Goal: Task Accomplishment & Management: Manage account settings

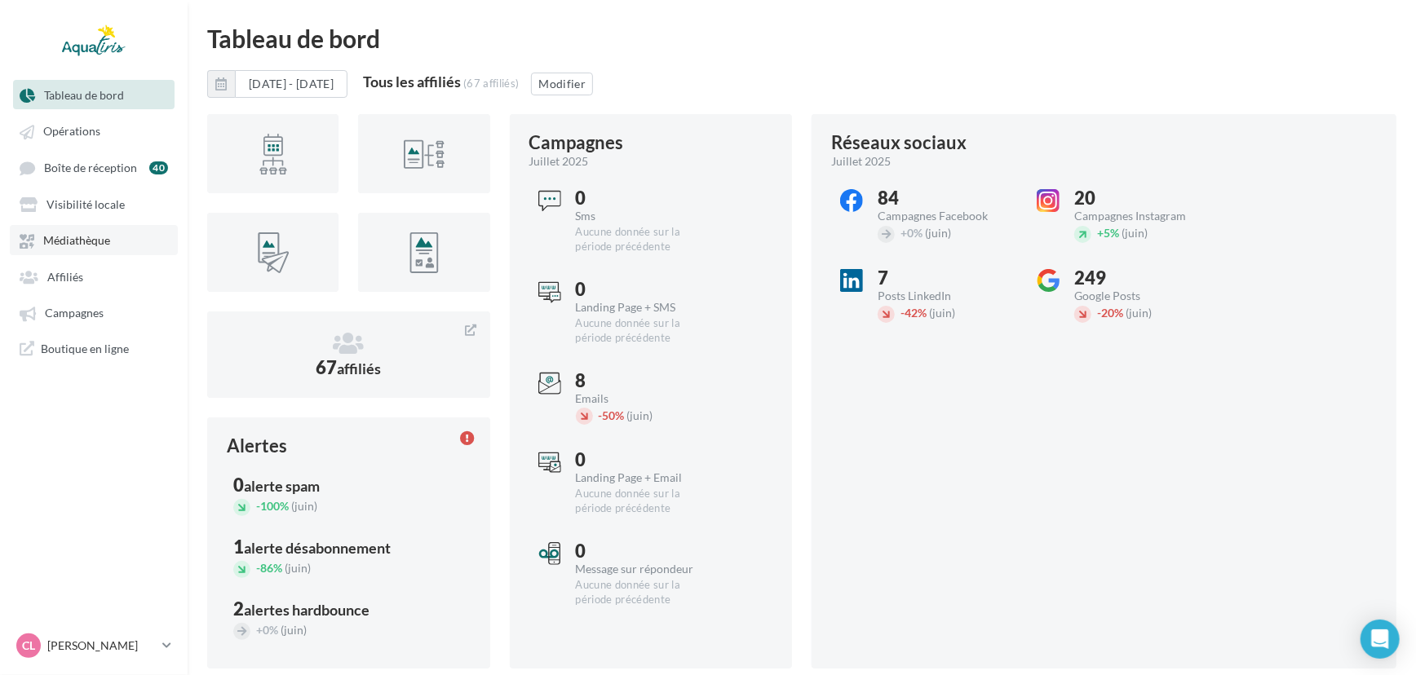
click at [113, 242] on link "Médiathèque" at bounding box center [94, 239] width 168 height 29
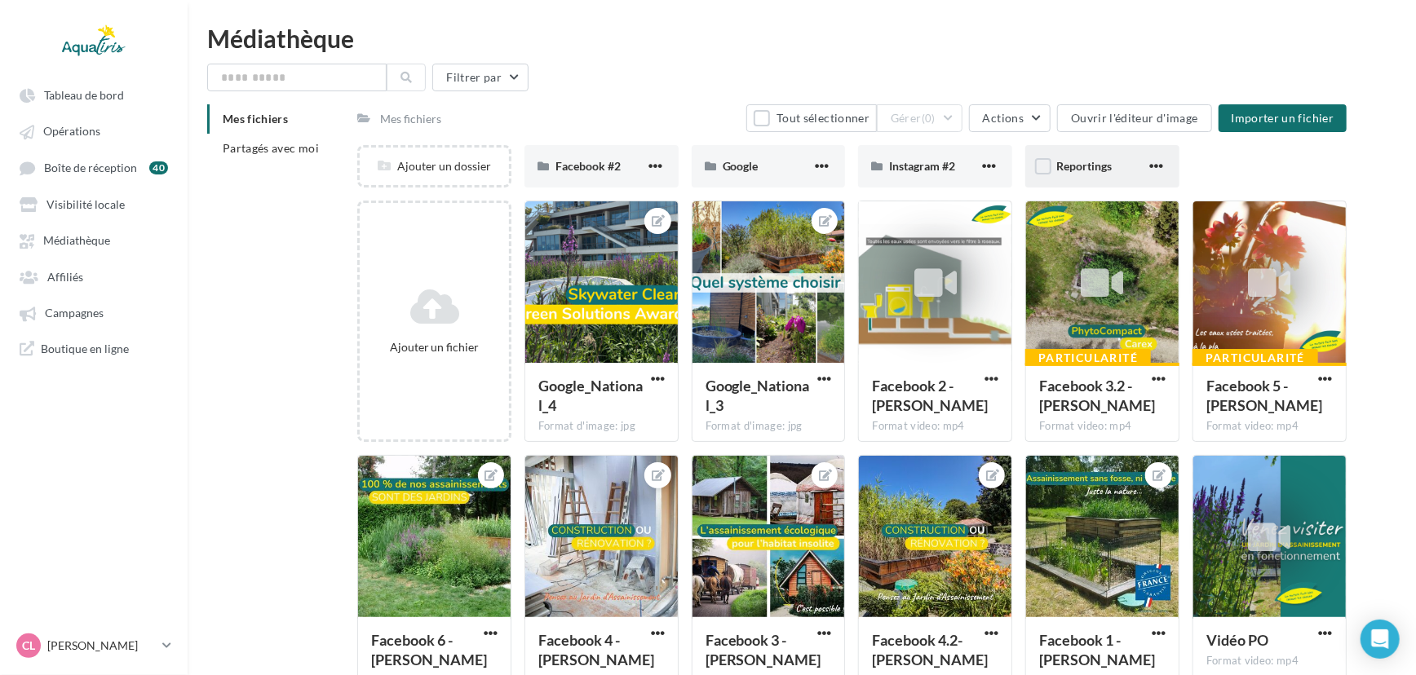
click at [1071, 152] on div "Reportings" at bounding box center [1102, 166] width 154 height 42
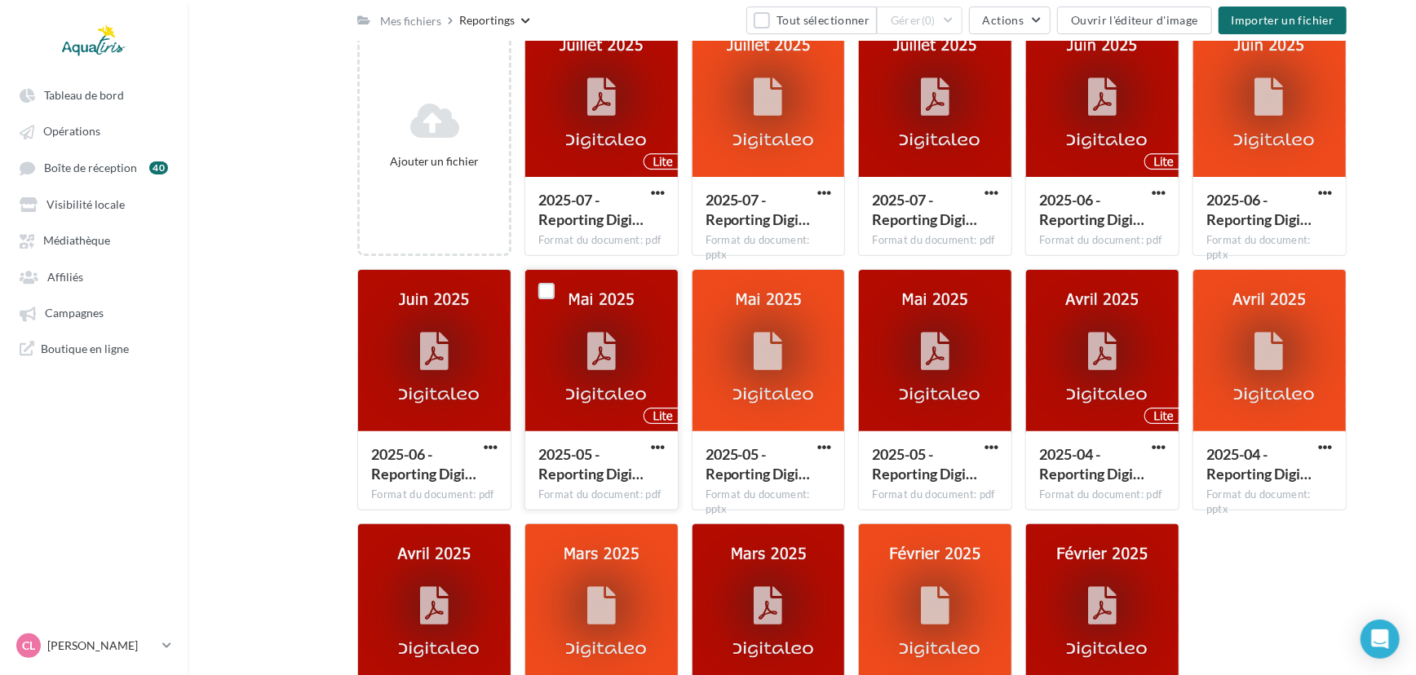
scroll to position [210, 0]
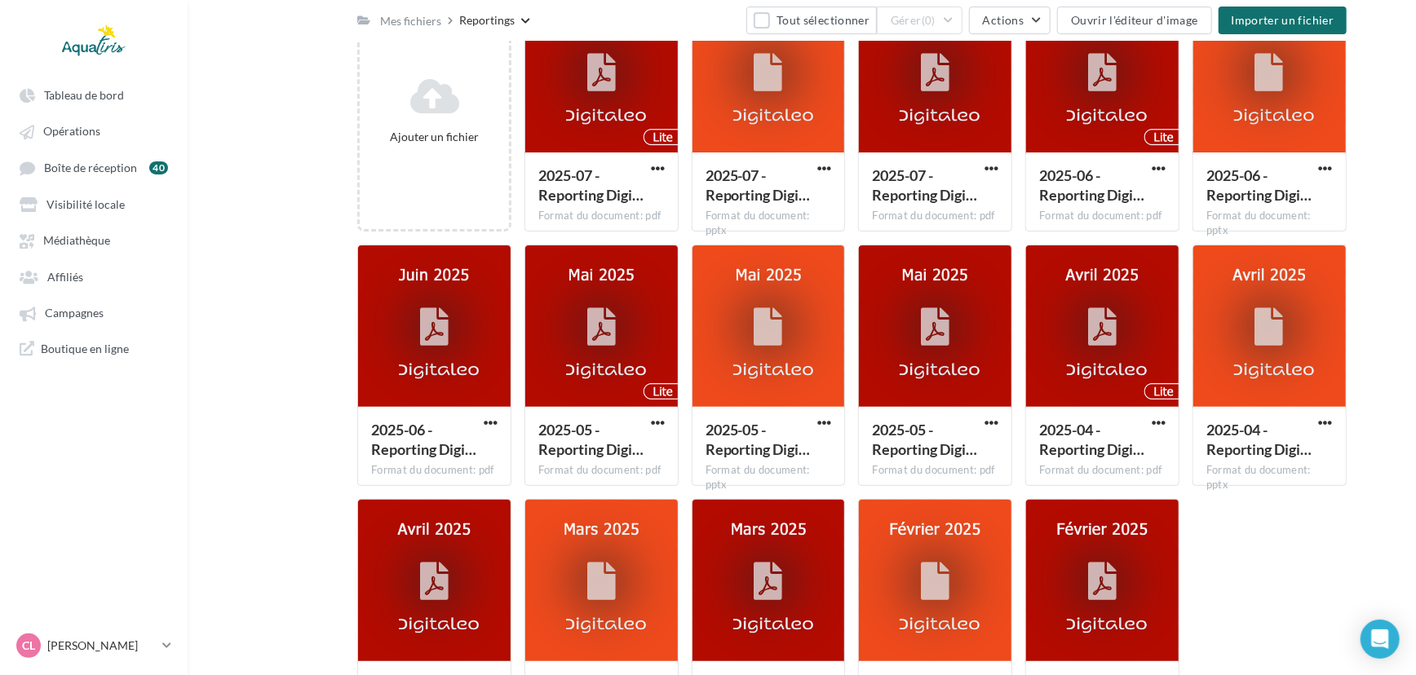
click at [1354, 622] on div "Ajouter un fichier 2025-07 - Reporting Digi… Format du document: pdf 2025-07 - …" at bounding box center [857, 371] width 1001 height 763
click at [1371, 622] on div "Open Intercom Messenger" at bounding box center [1379, 639] width 43 height 43
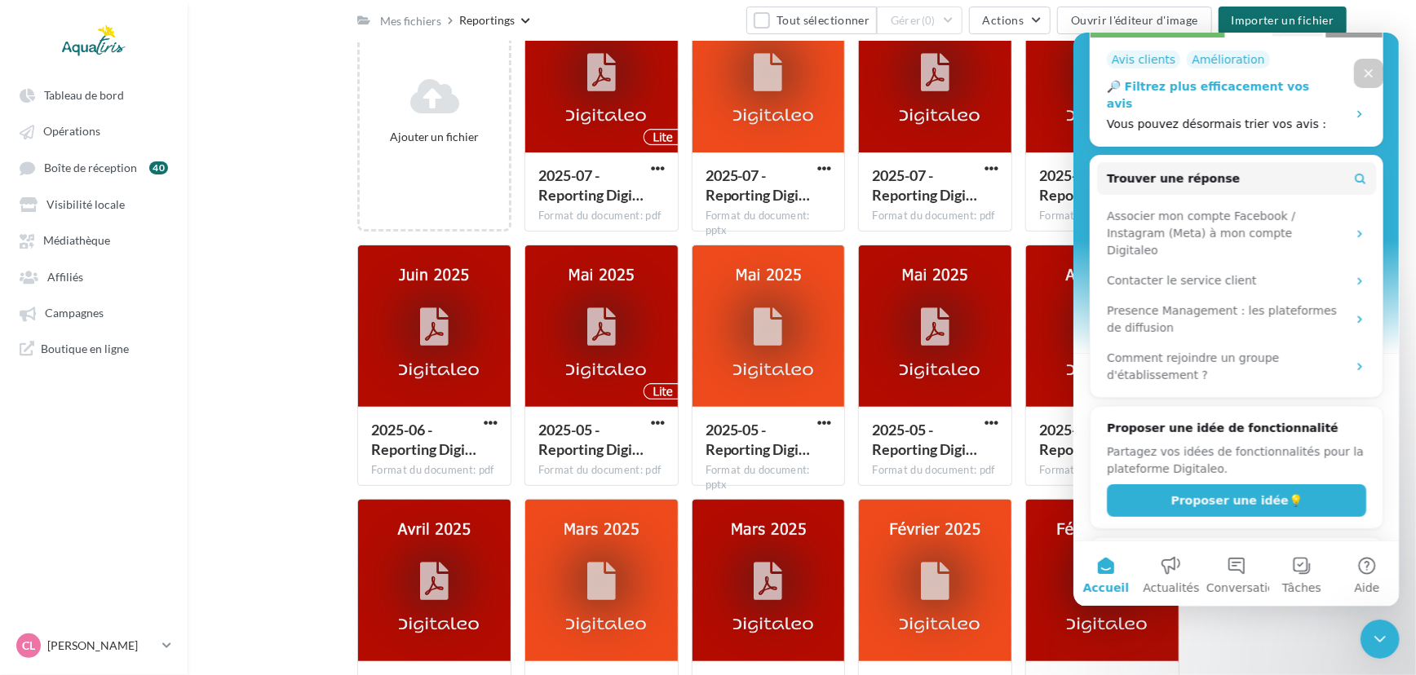
scroll to position [504, 0]
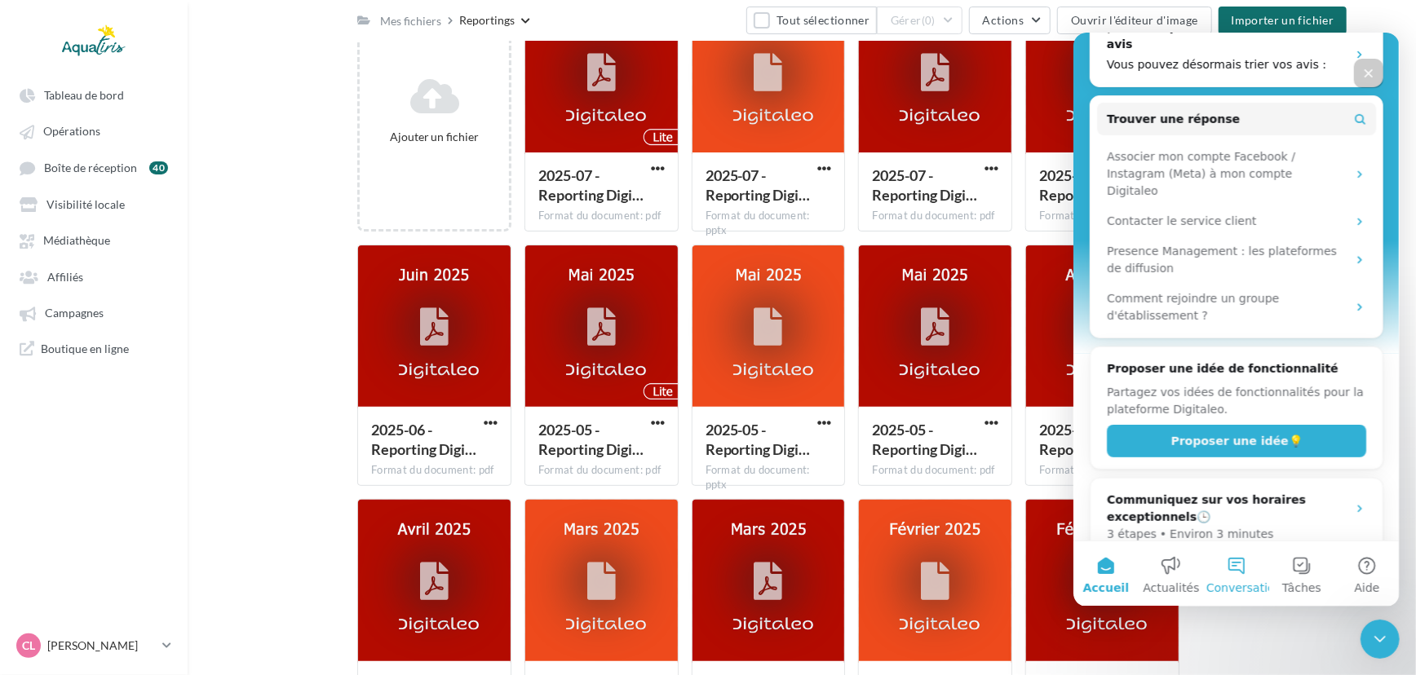
click at [1222, 568] on button "Conversations" at bounding box center [1235, 573] width 65 height 65
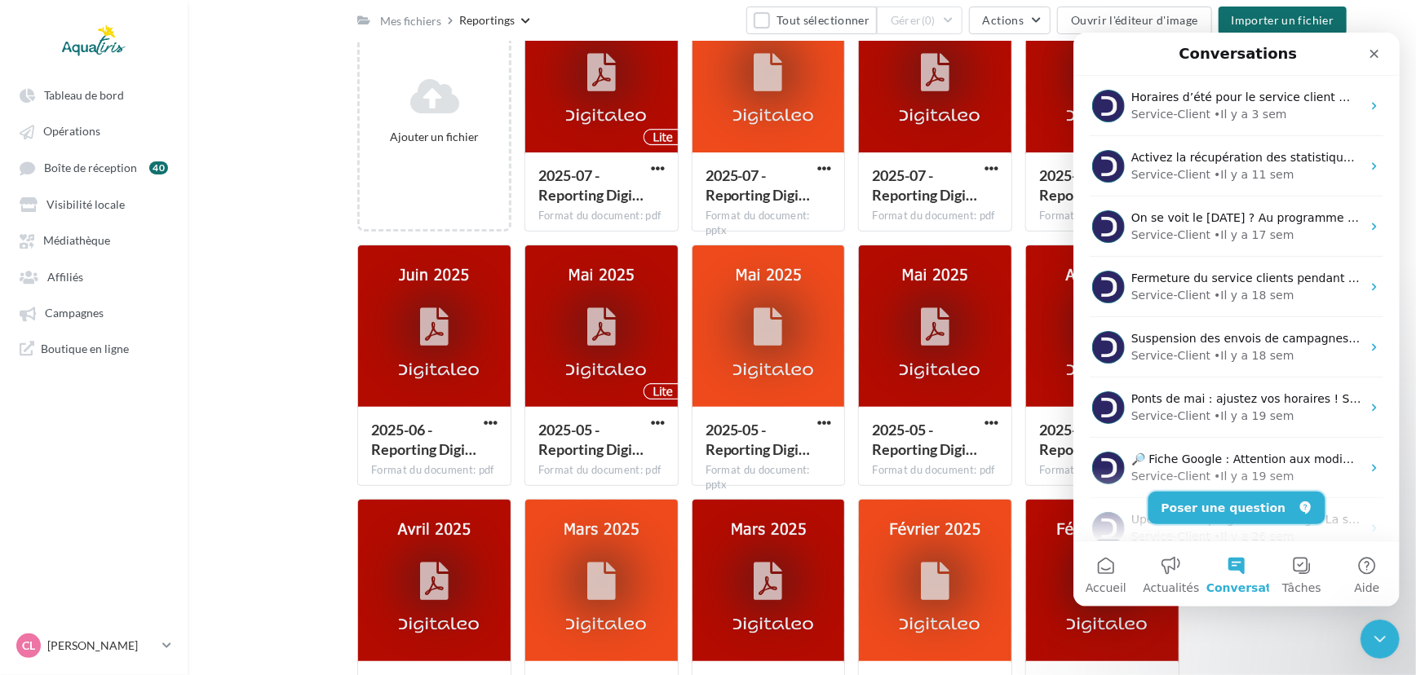
click at [1228, 497] on button "Poser une question" at bounding box center [1235, 507] width 177 height 33
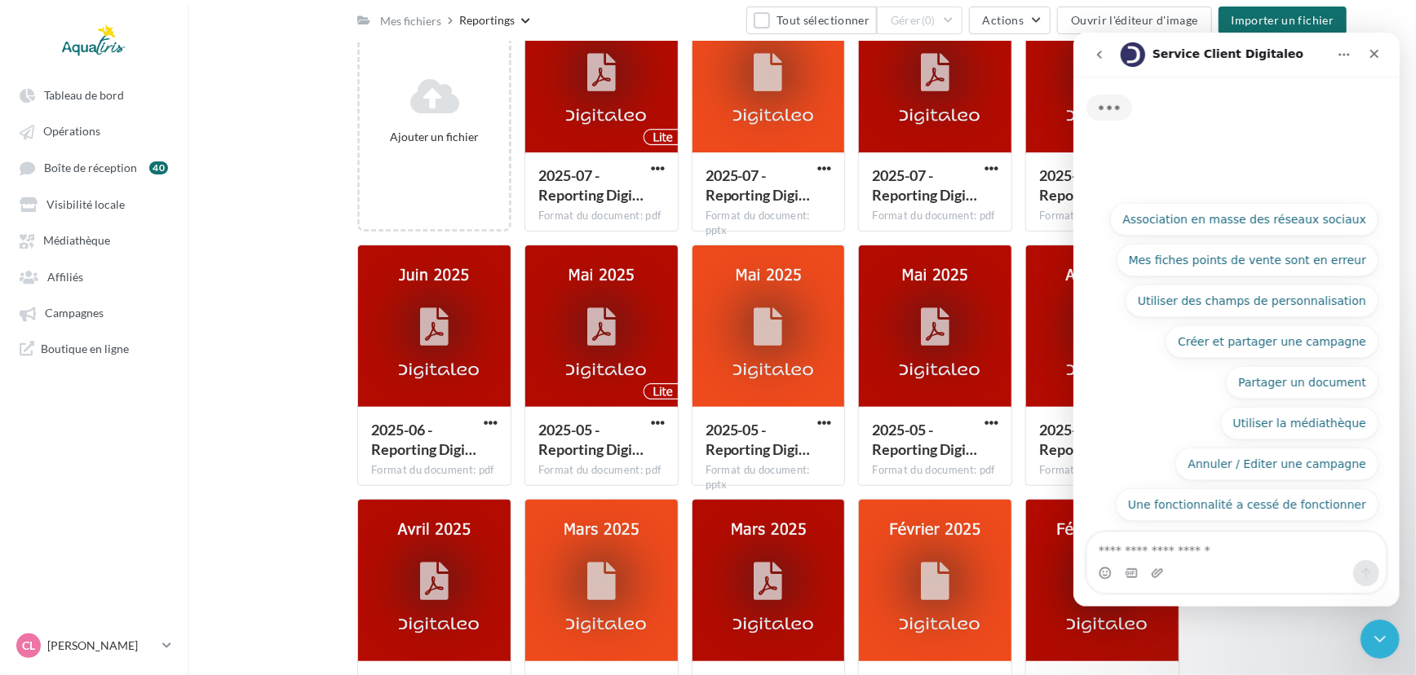
click at [1227, 545] on textarea "Posez une question..." at bounding box center [1235, 546] width 298 height 28
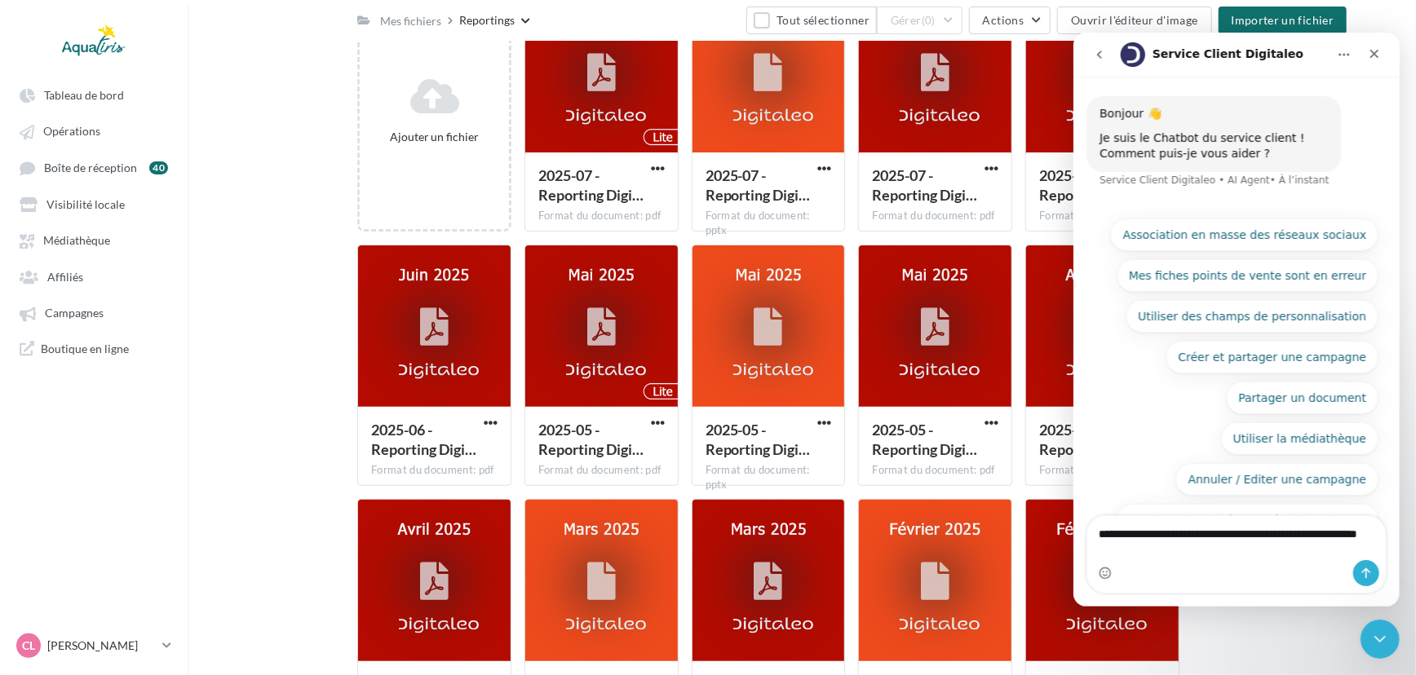
type textarea "**********"
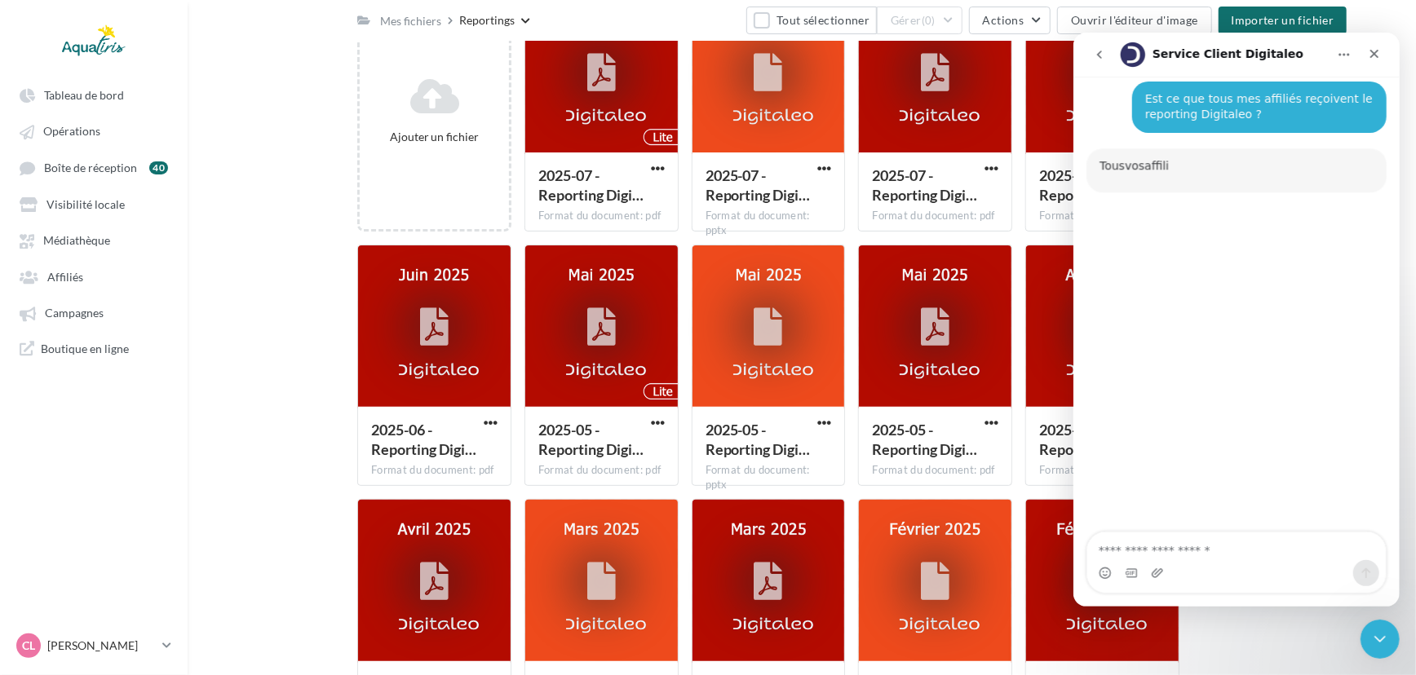
scroll to position [112, 0]
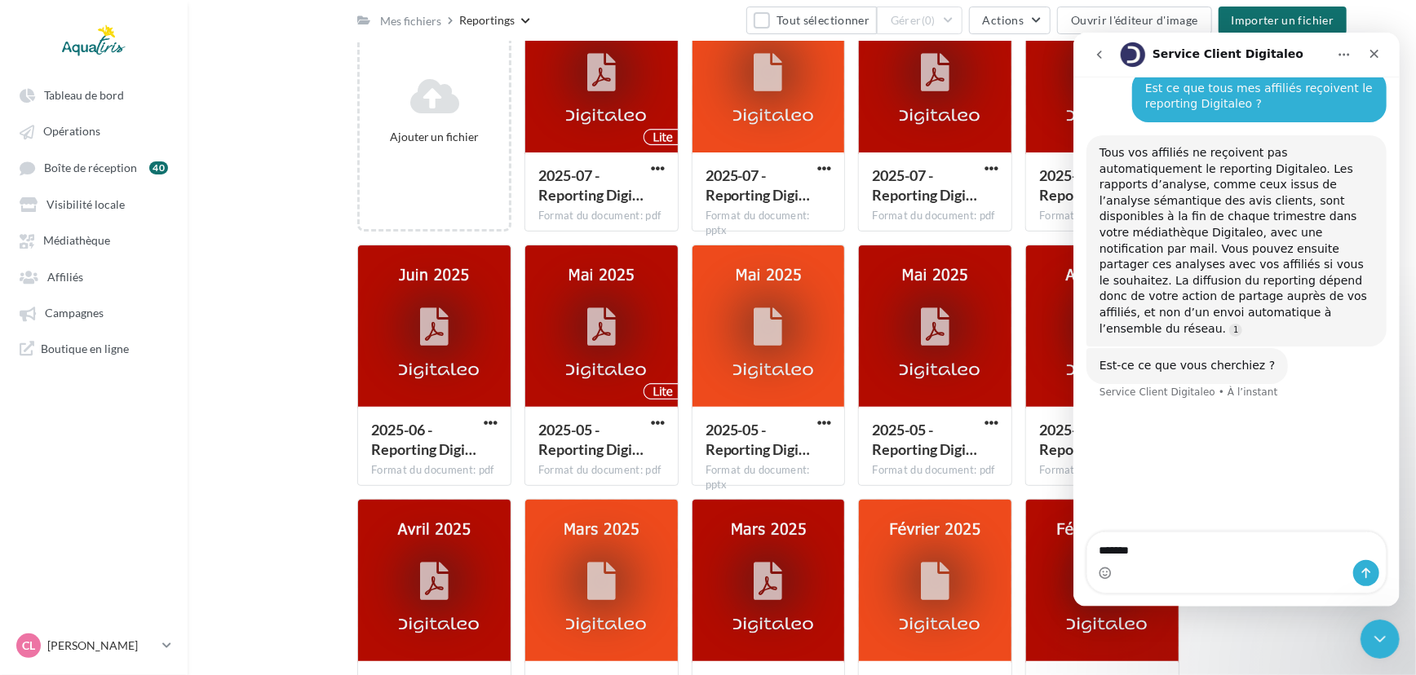
type textarea "********"
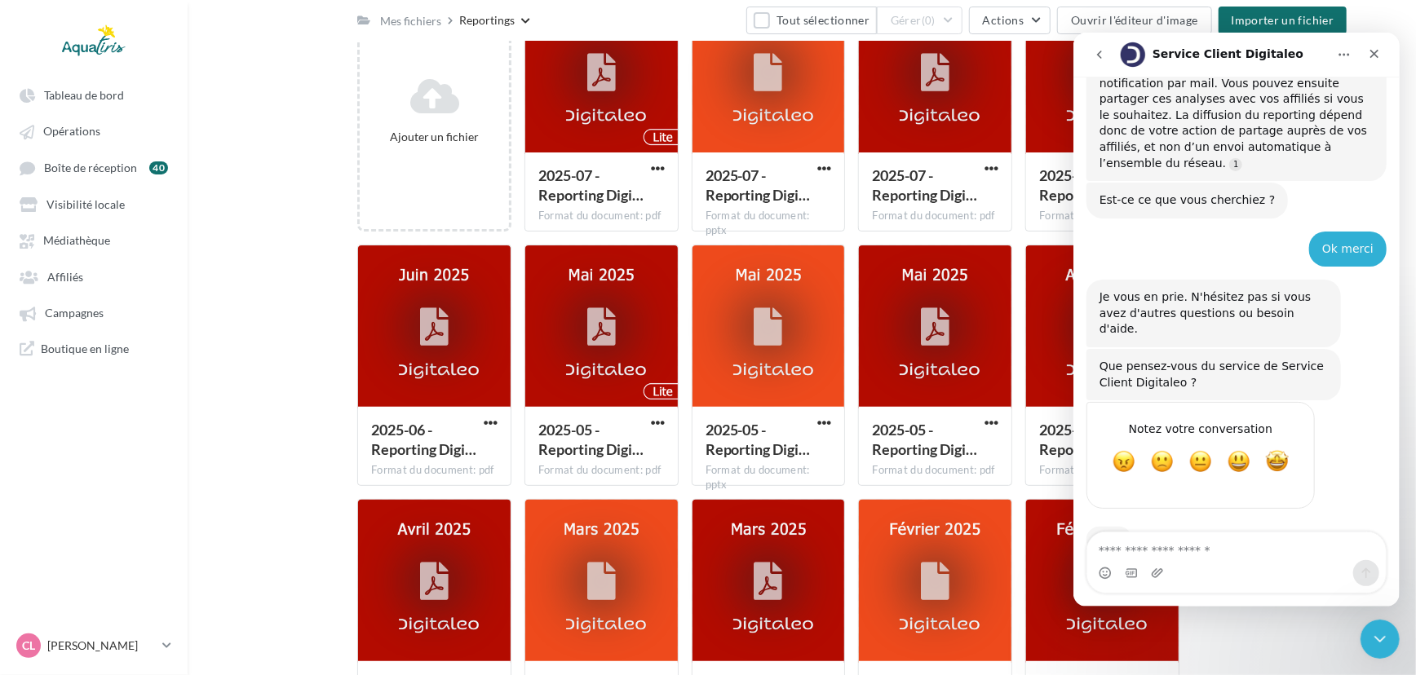
scroll to position [226, 0]
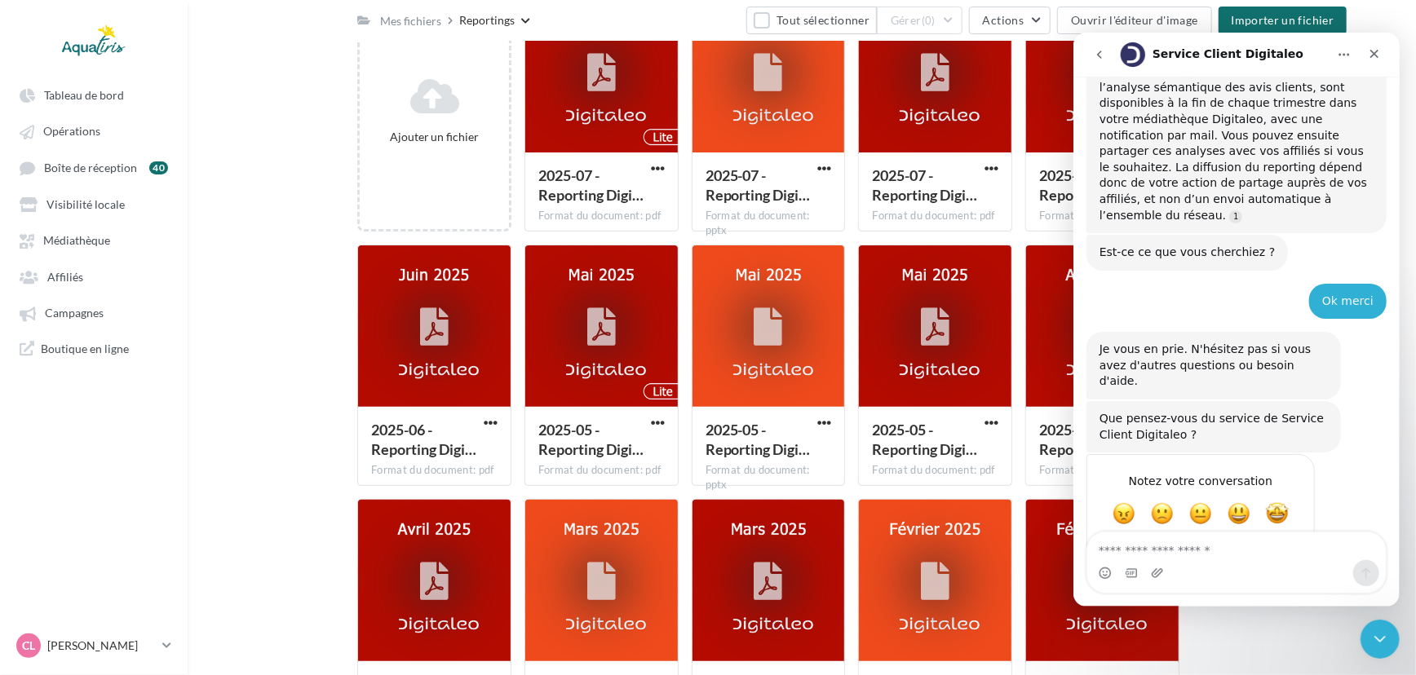
click at [275, 189] on div "Mes fichiers Partagés avec moi Mes fichiers Reportings Tout sélectionner Gérer …" at bounding box center [808, 323] width 1202 height 859
click at [1367, 55] on icon "Fermer" at bounding box center [1373, 52] width 13 height 13
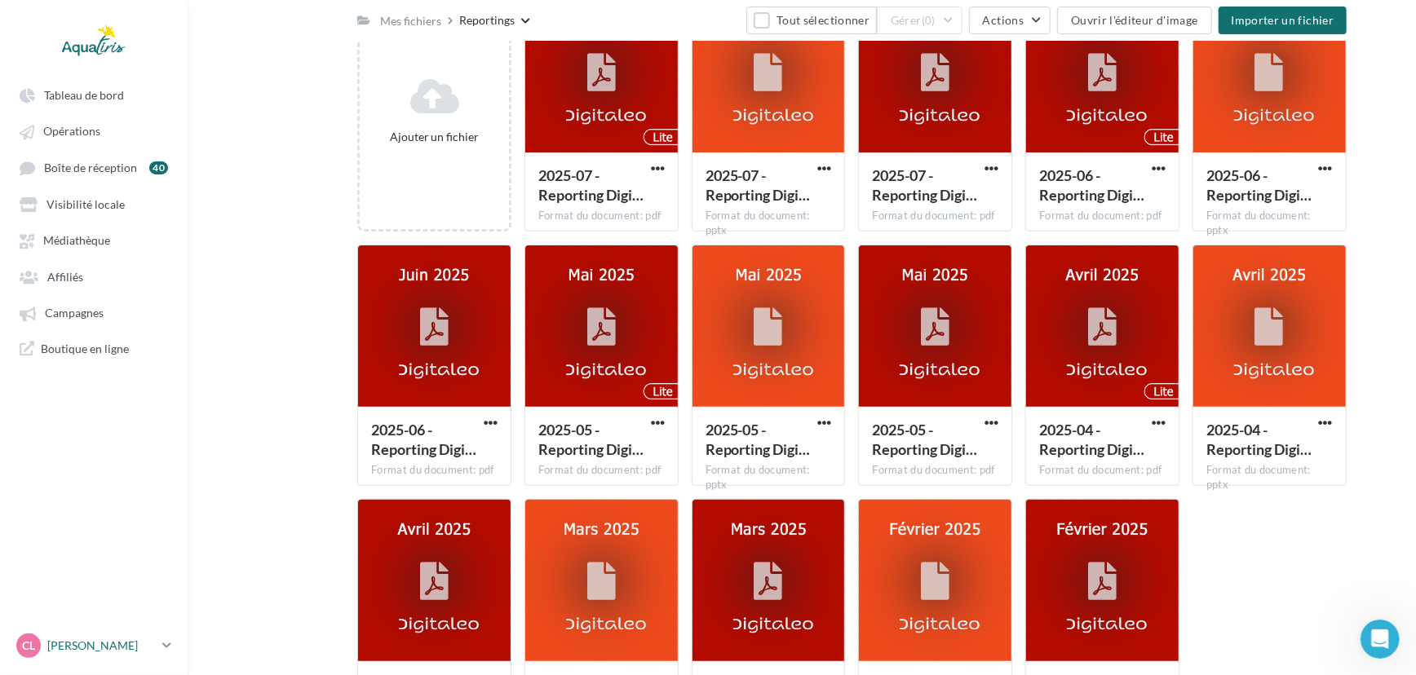
click at [110, 647] on p "[PERSON_NAME]" at bounding box center [101, 646] width 108 height 16
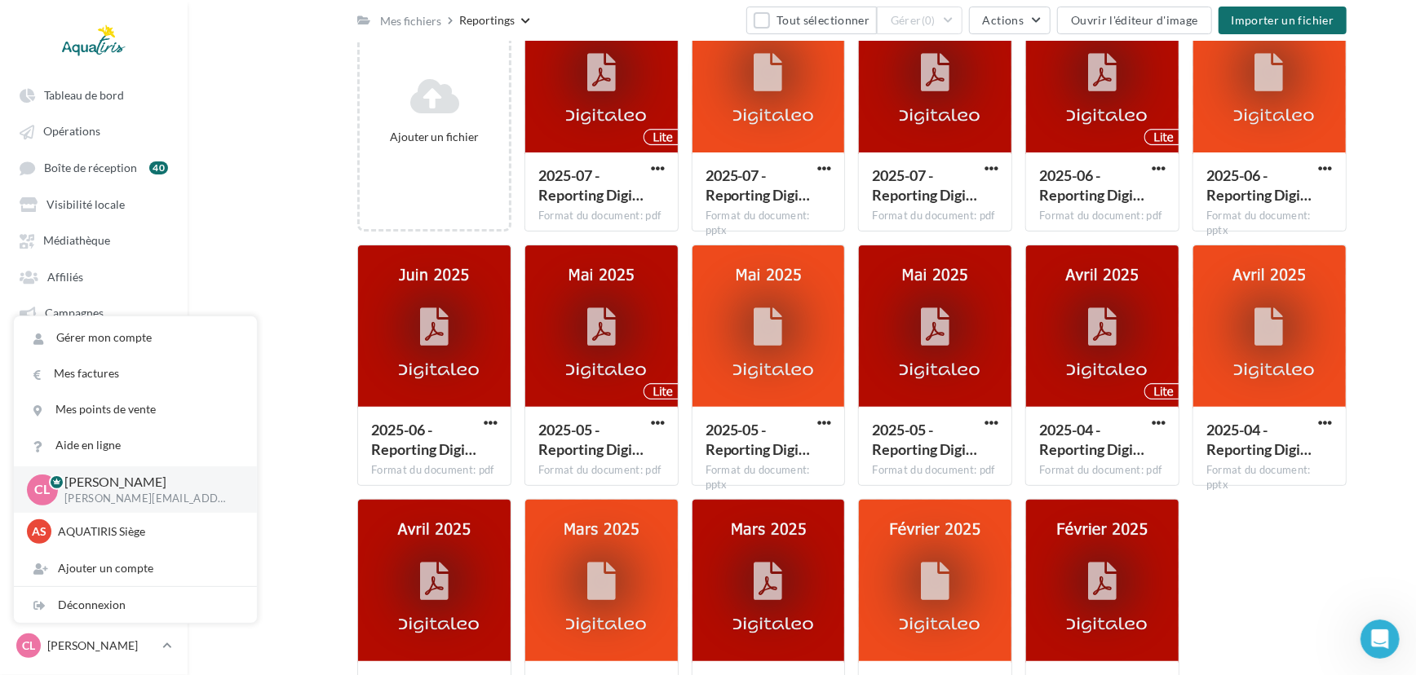
click at [250, 282] on div "Mes fichiers Partagés avec moi Mes fichiers Reportings Tout sélectionner Gérer …" at bounding box center [808, 323] width 1202 height 859
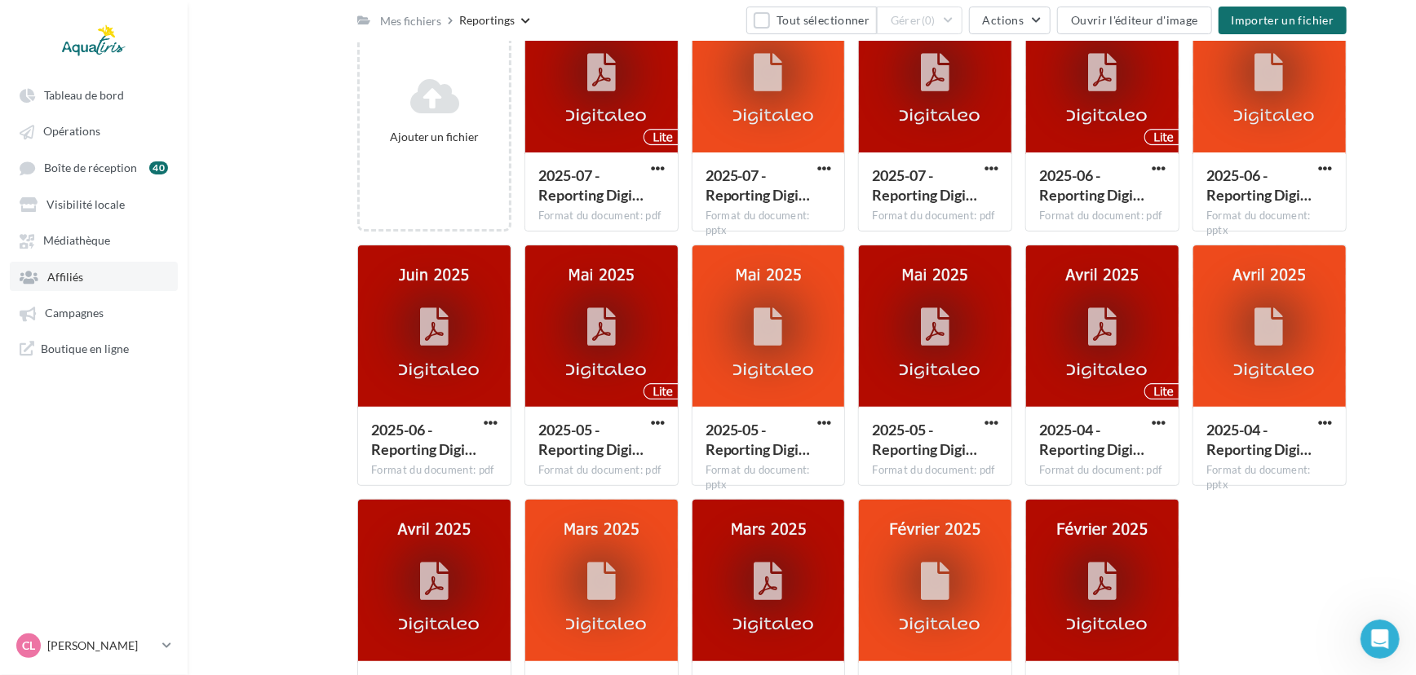
click at [102, 267] on link "Affiliés" at bounding box center [94, 276] width 168 height 29
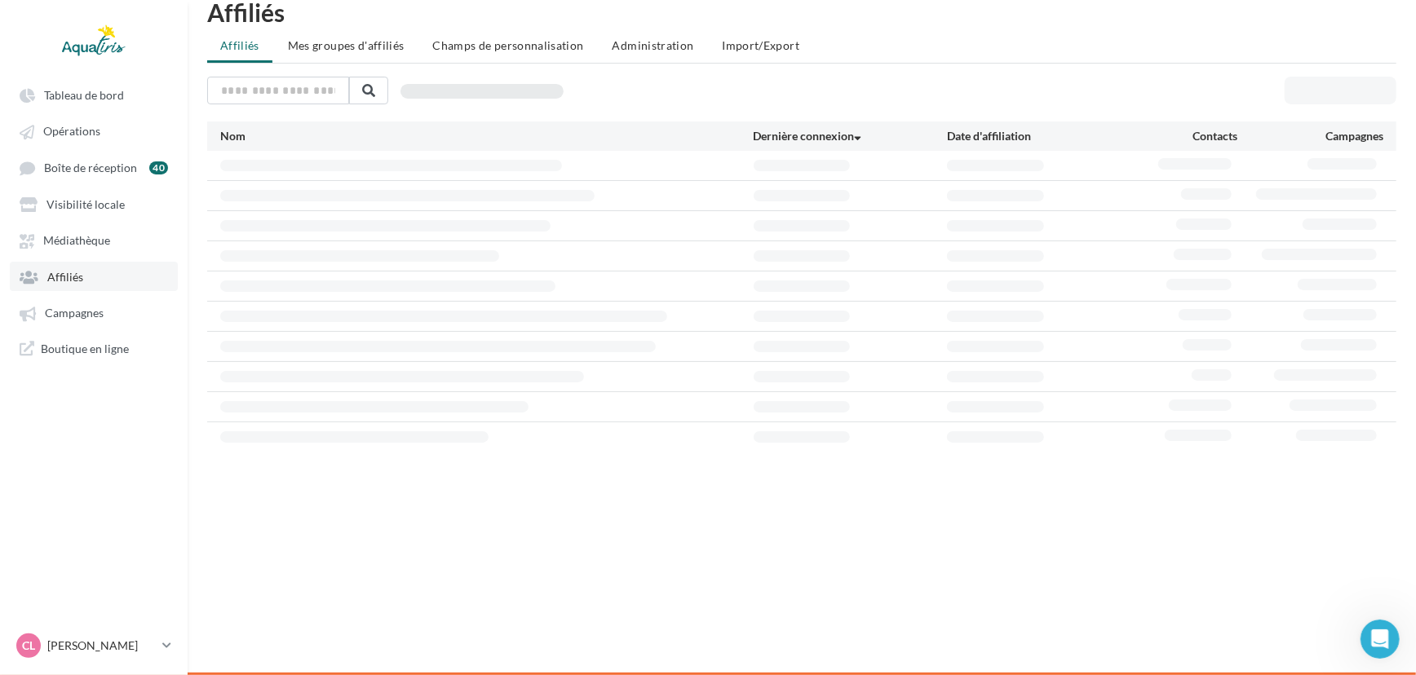
scroll to position [25, 0]
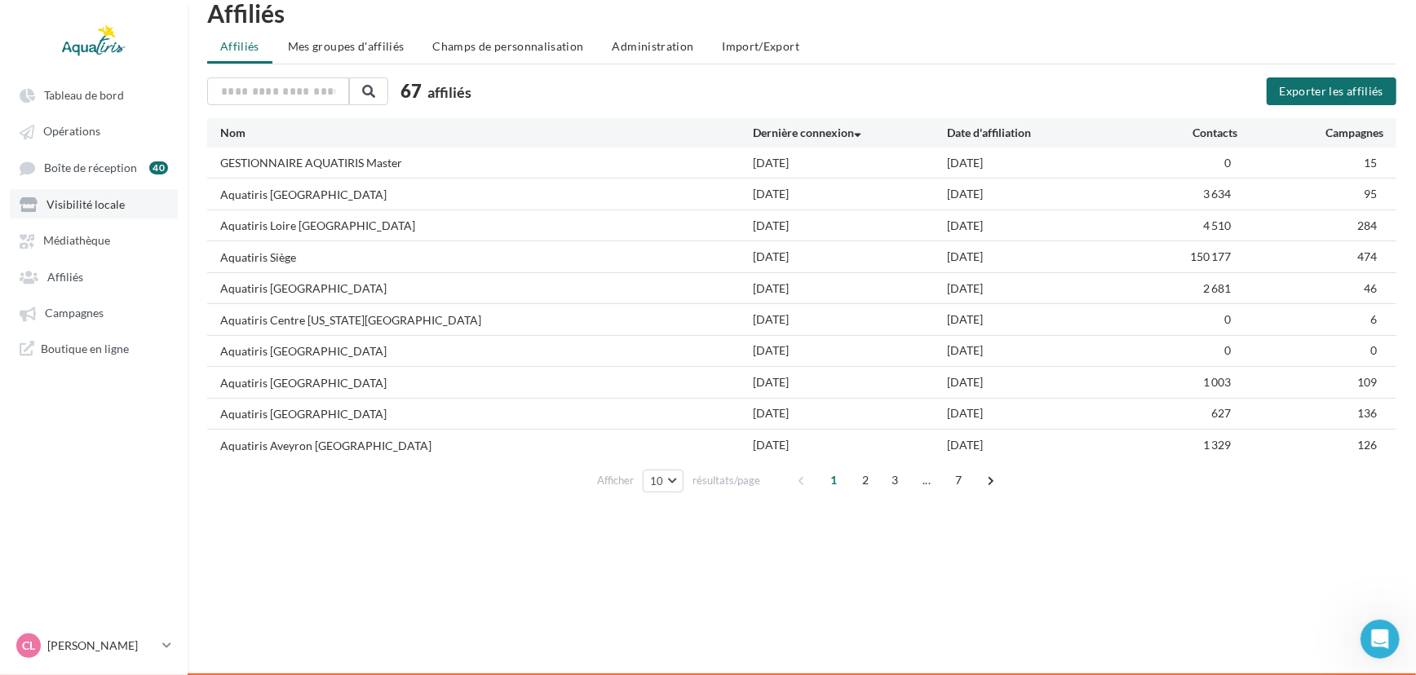
click at [111, 205] on span "Visibilité locale" at bounding box center [85, 204] width 78 height 14
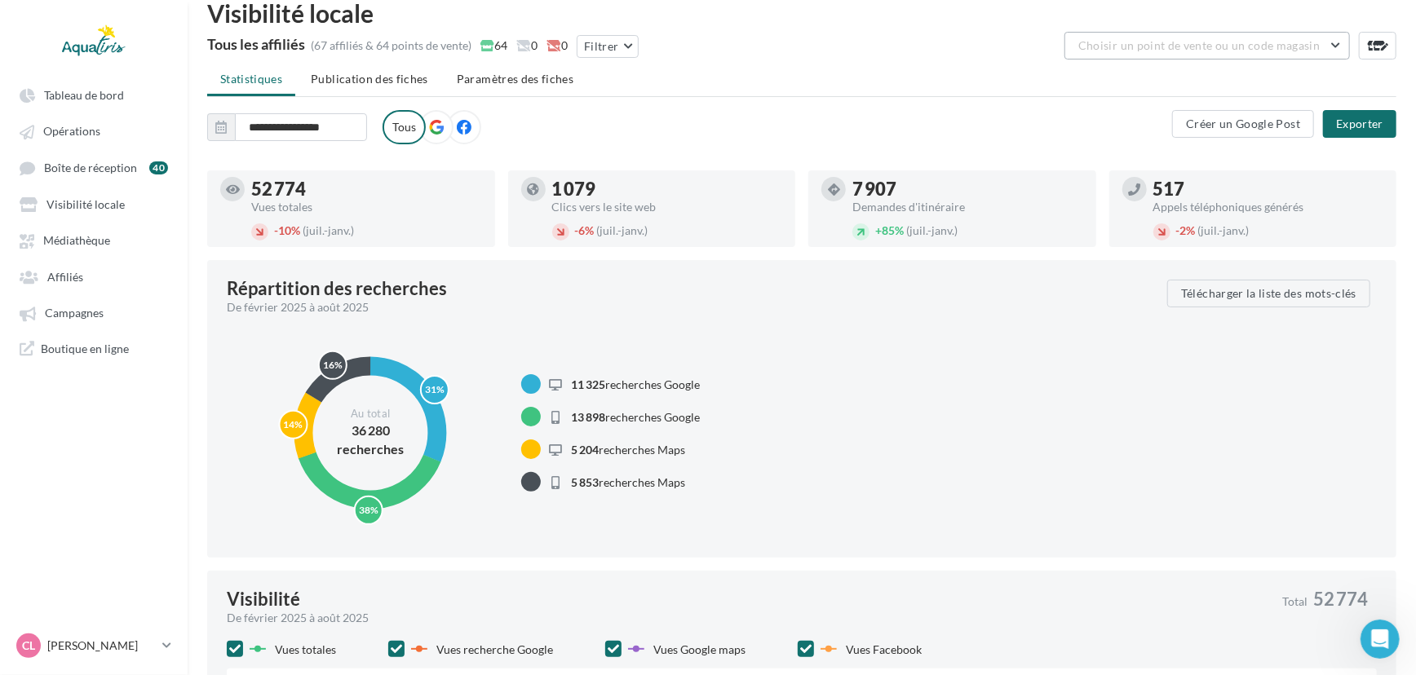
click at [1260, 49] on span "Choisir un point de vente ou un code magasin" at bounding box center [1198, 45] width 241 height 14
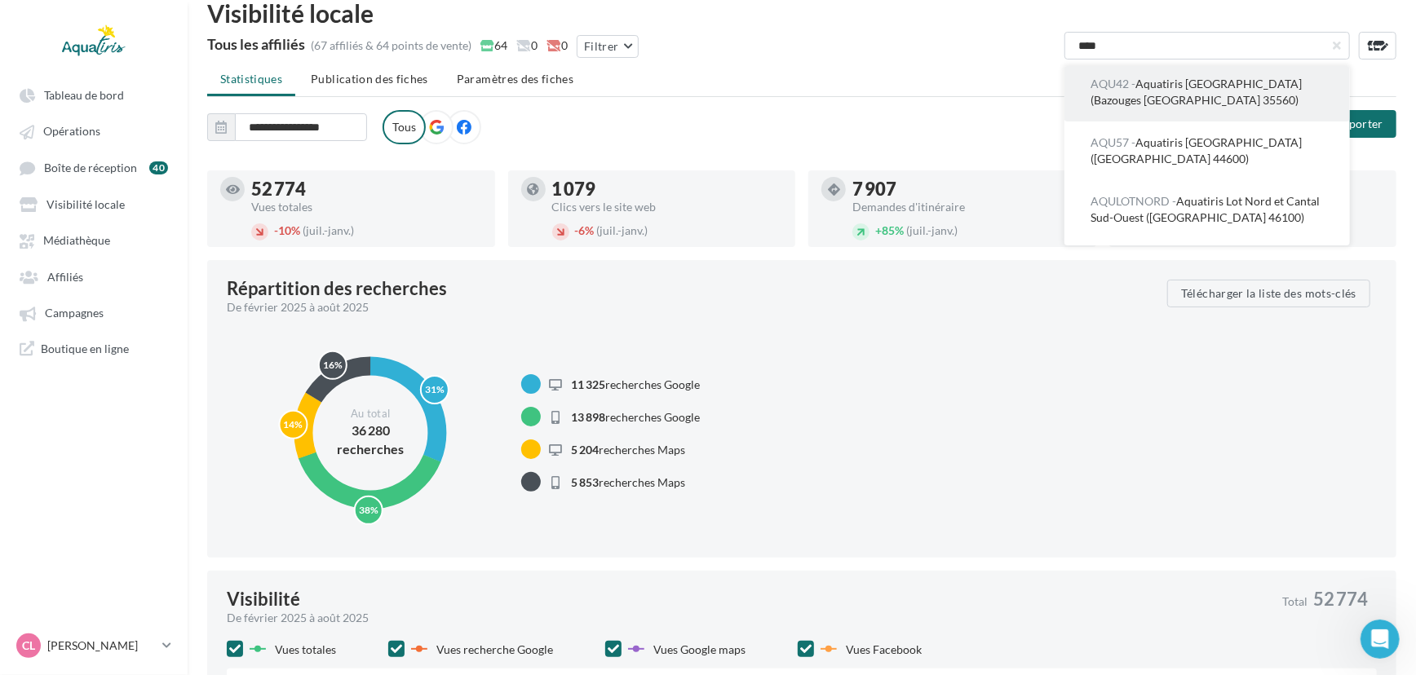
scroll to position [449, 0]
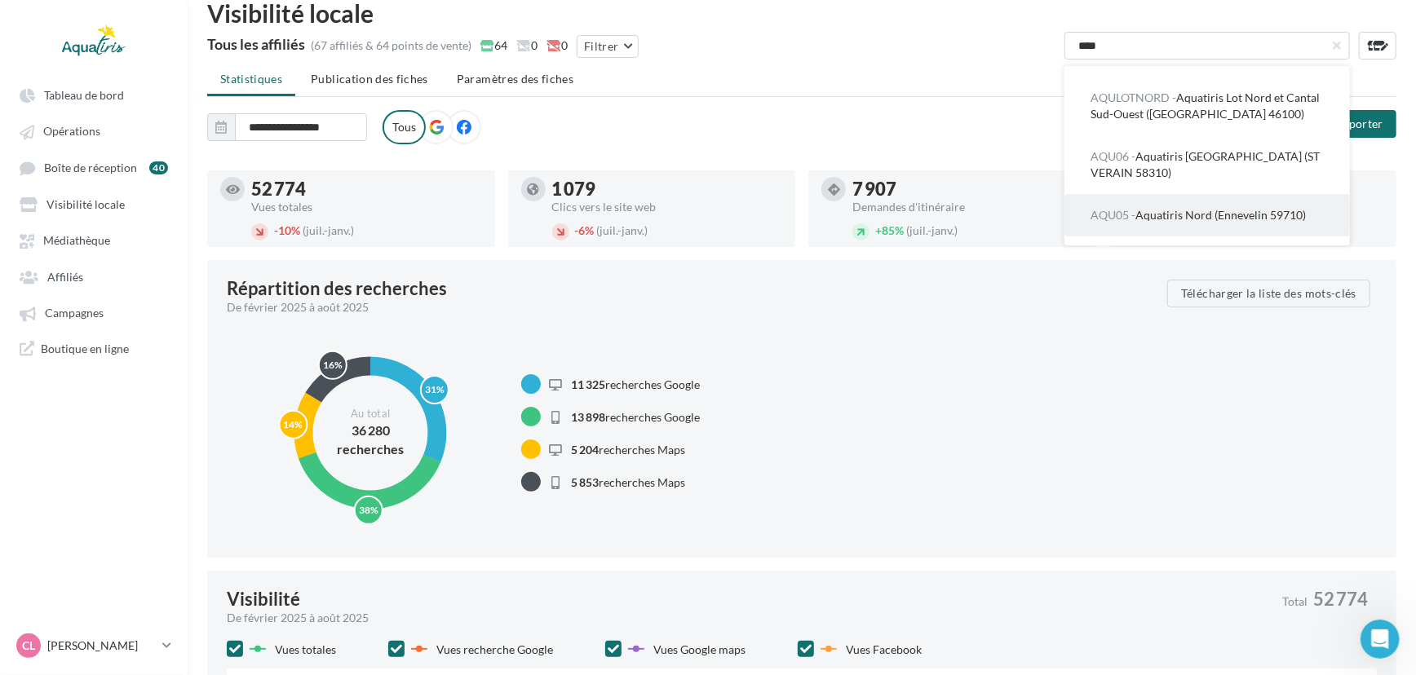
type input "****"
click at [1268, 208] on span "AQU05 - Aquatiris Nord (Ennevelin 59710)" at bounding box center [1197, 215] width 215 height 14
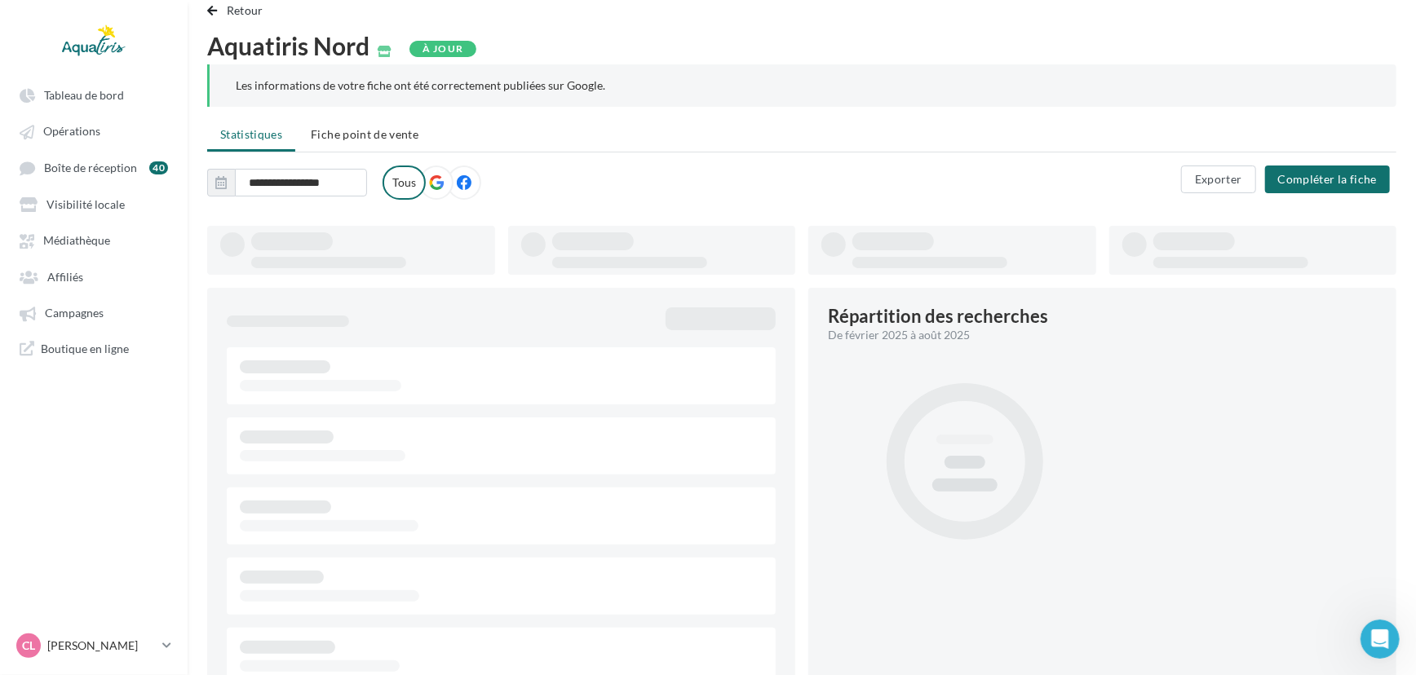
type input "**********"
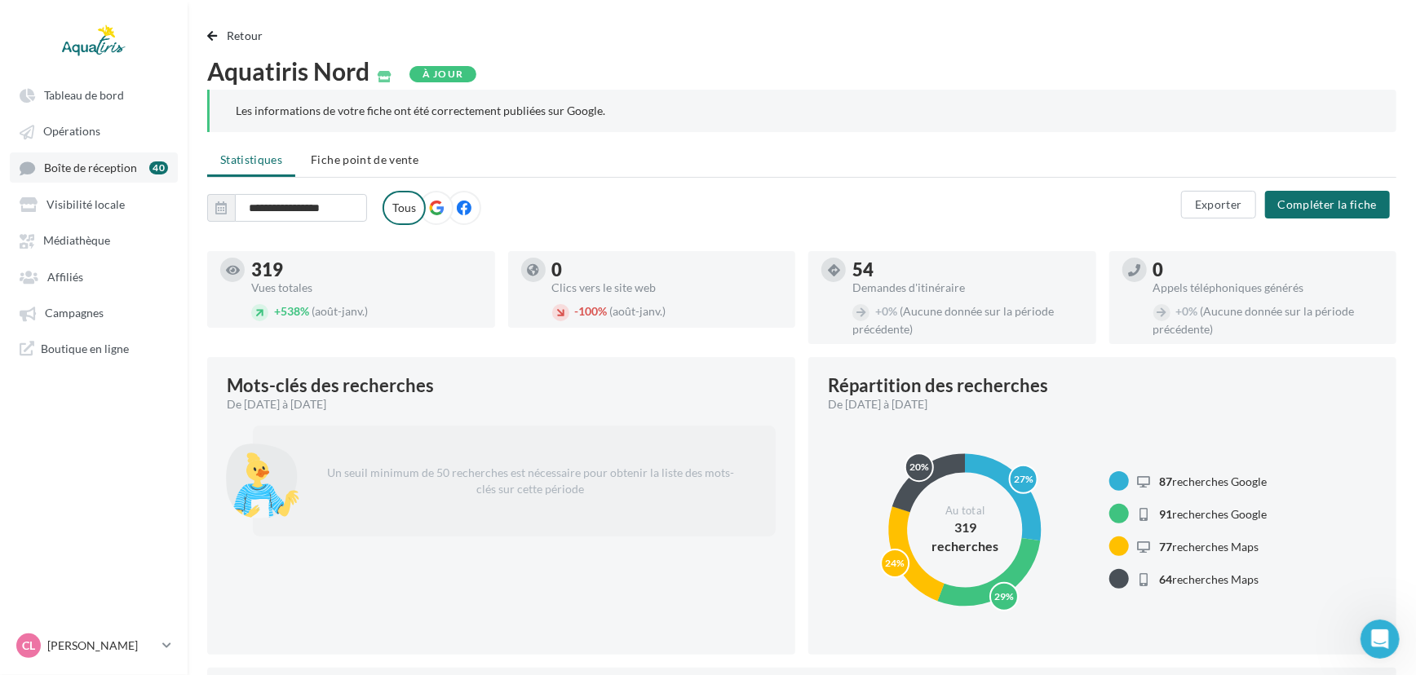
click at [114, 161] on span "Boîte de réception" at bounding box center [90, 168] width 93 height 14
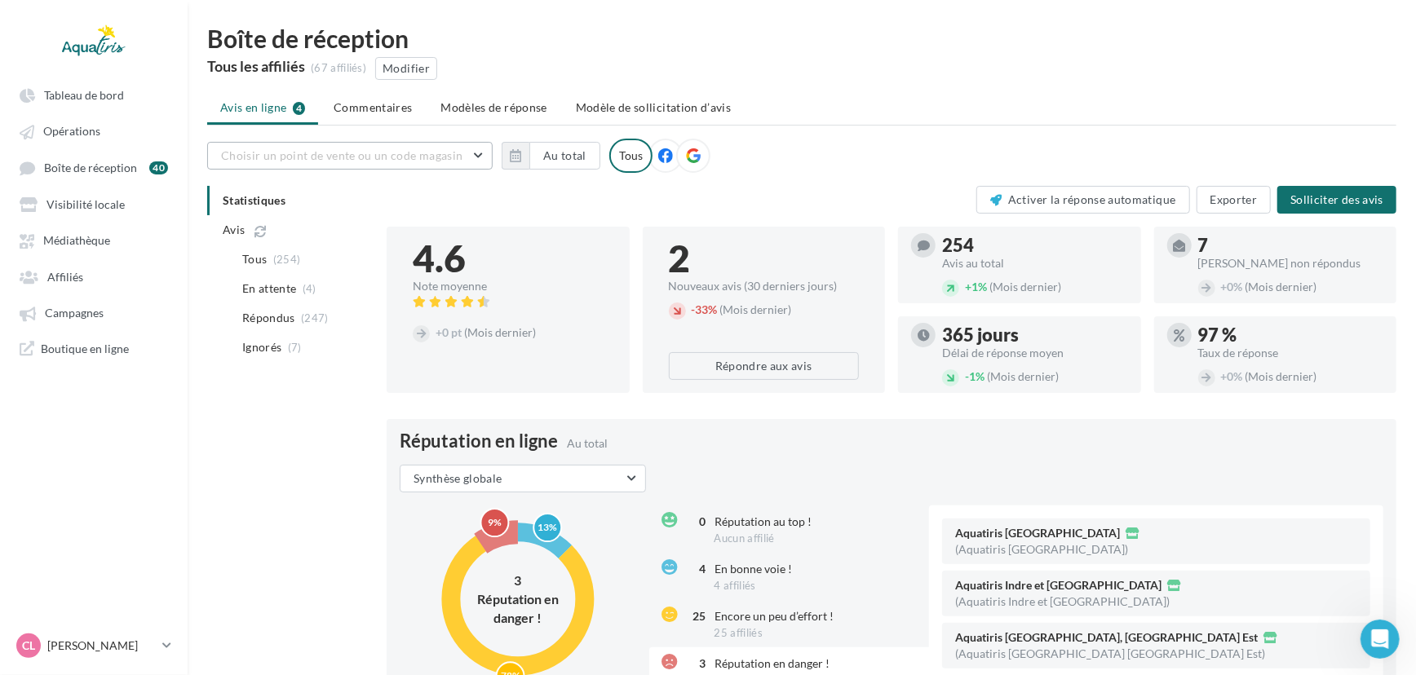
click at [352, 155] on span "Choisir un point de vente ou un code magasin" at bounding box center [341, 155] width 241 height 14
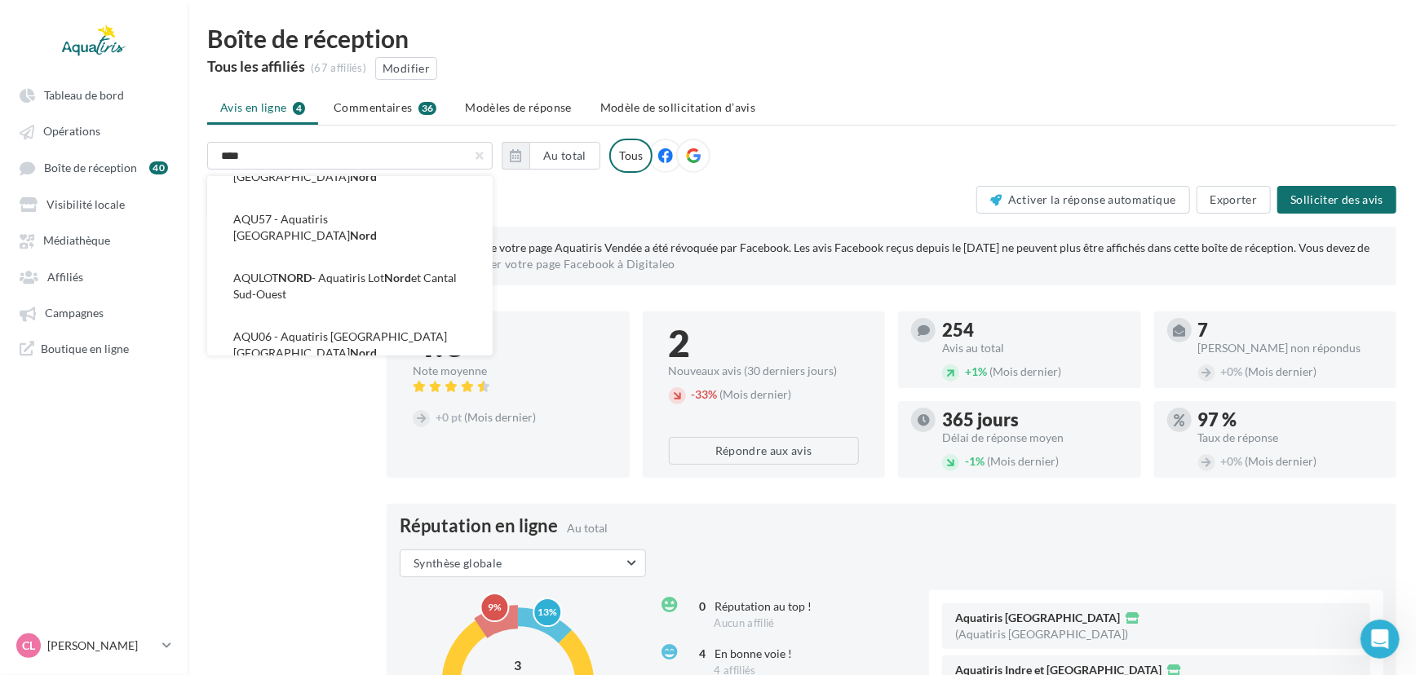
scroll to position [351, 0]
type input "****"
click at [449, 369] on button "AQU05 - Aquatiris Nord" at bounding box center [349, 390] width 285 height 42
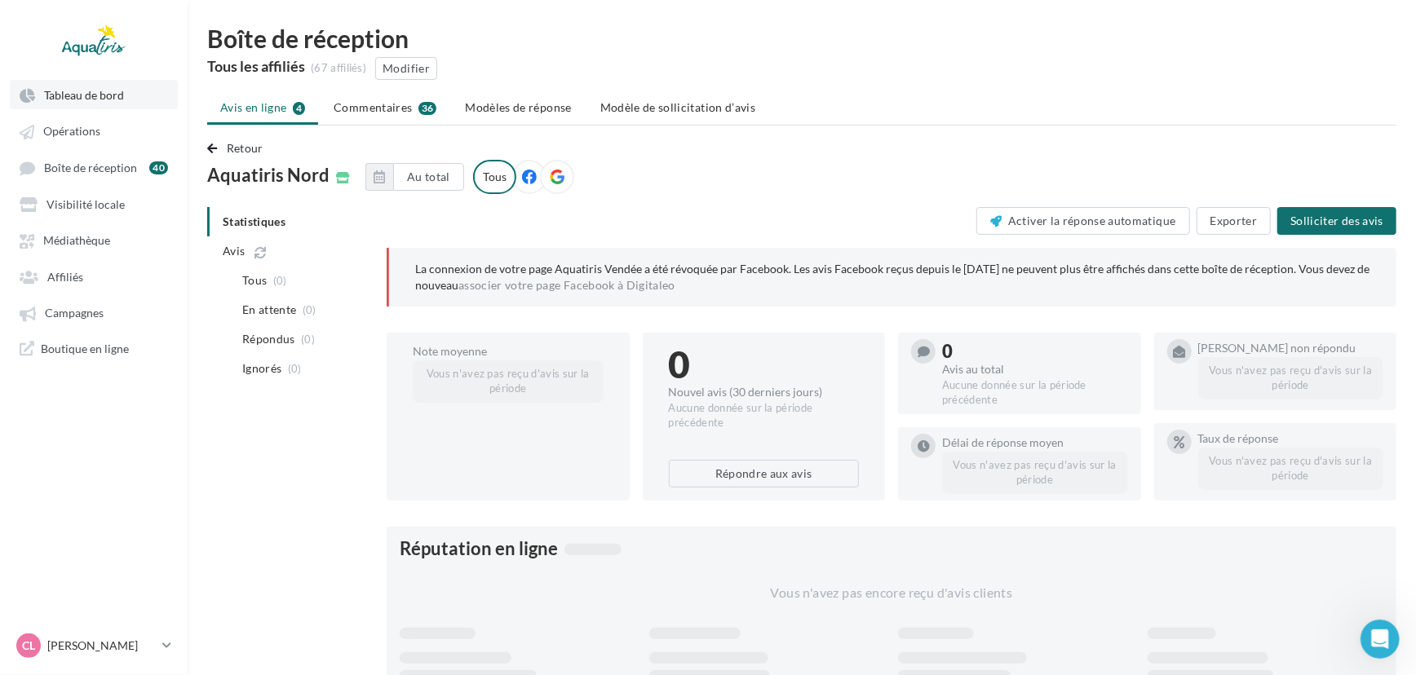
click at [83, 83] on link "Tableau de bord" at bounding box center [94, 94] width 168 height 29
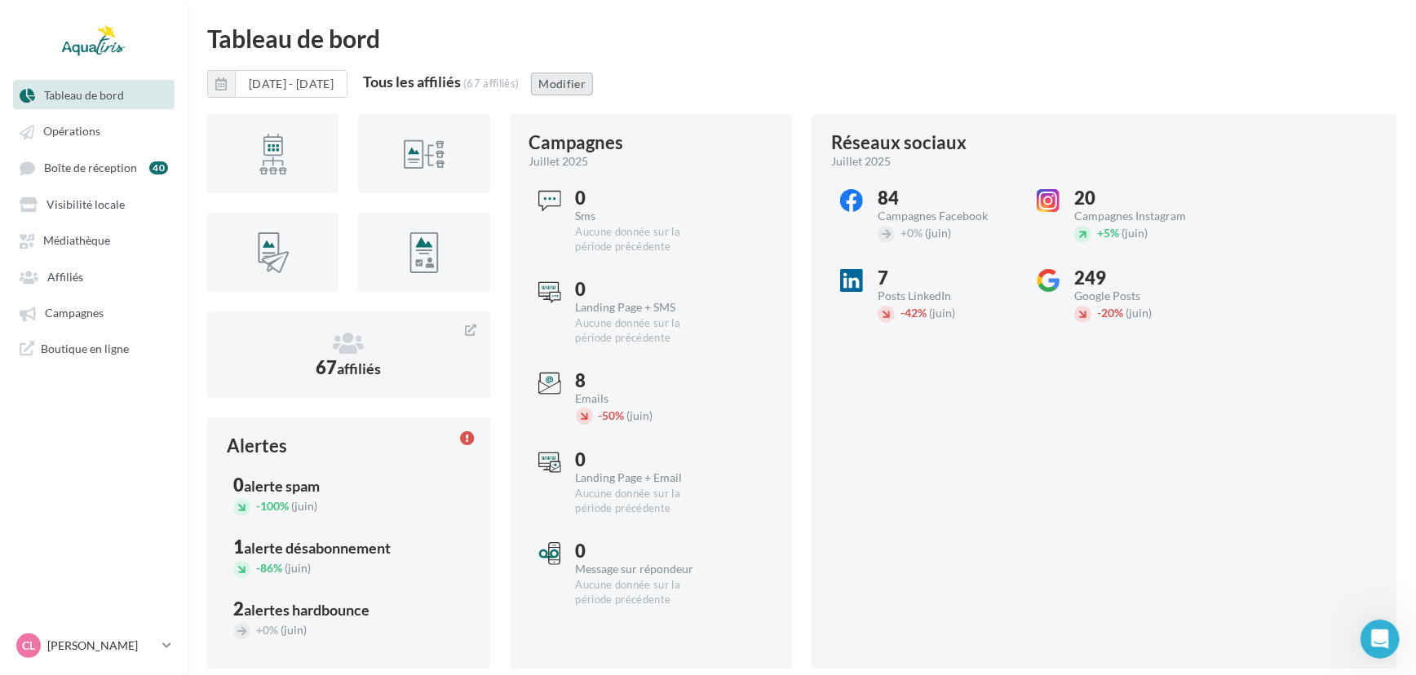
click at [593, 81] on button "Modifier" at bounding box center [562, 84] width 62 height 23
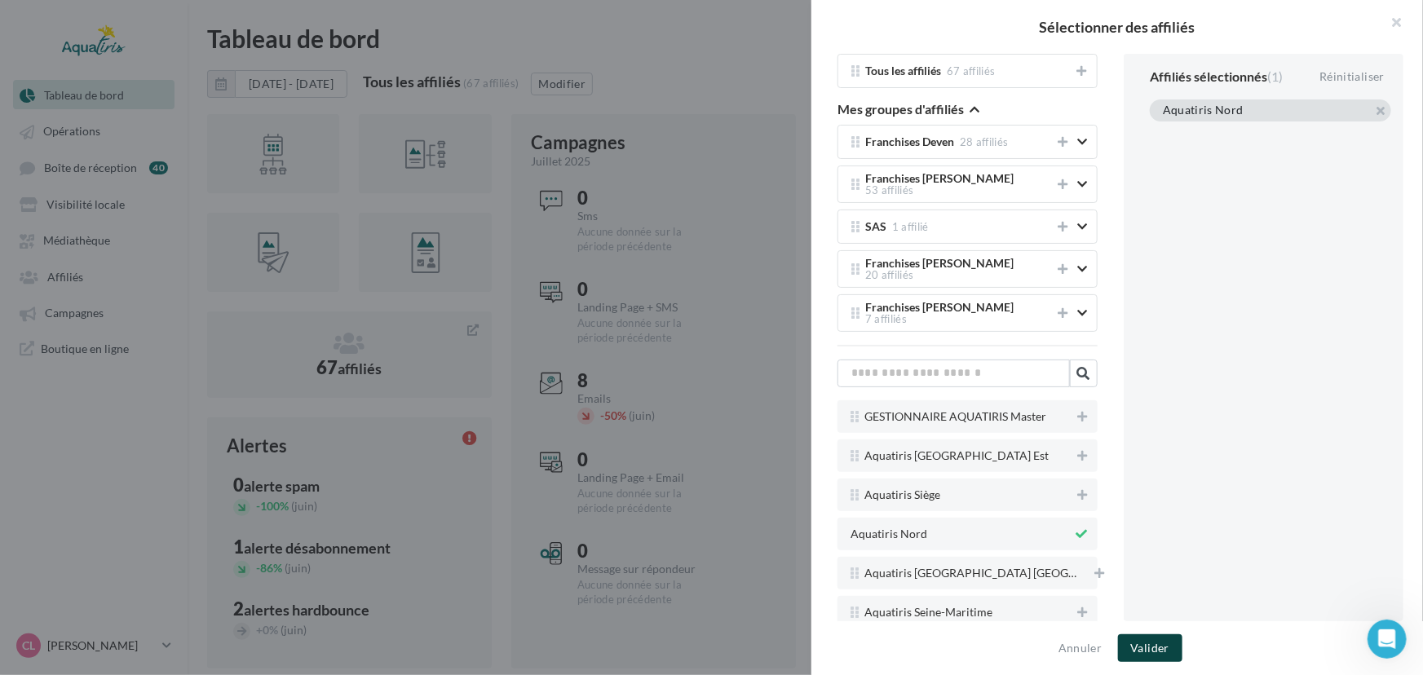
click at [1169, 652] on button "Valider" at bounding box center [1150, 648] width 64 height 28
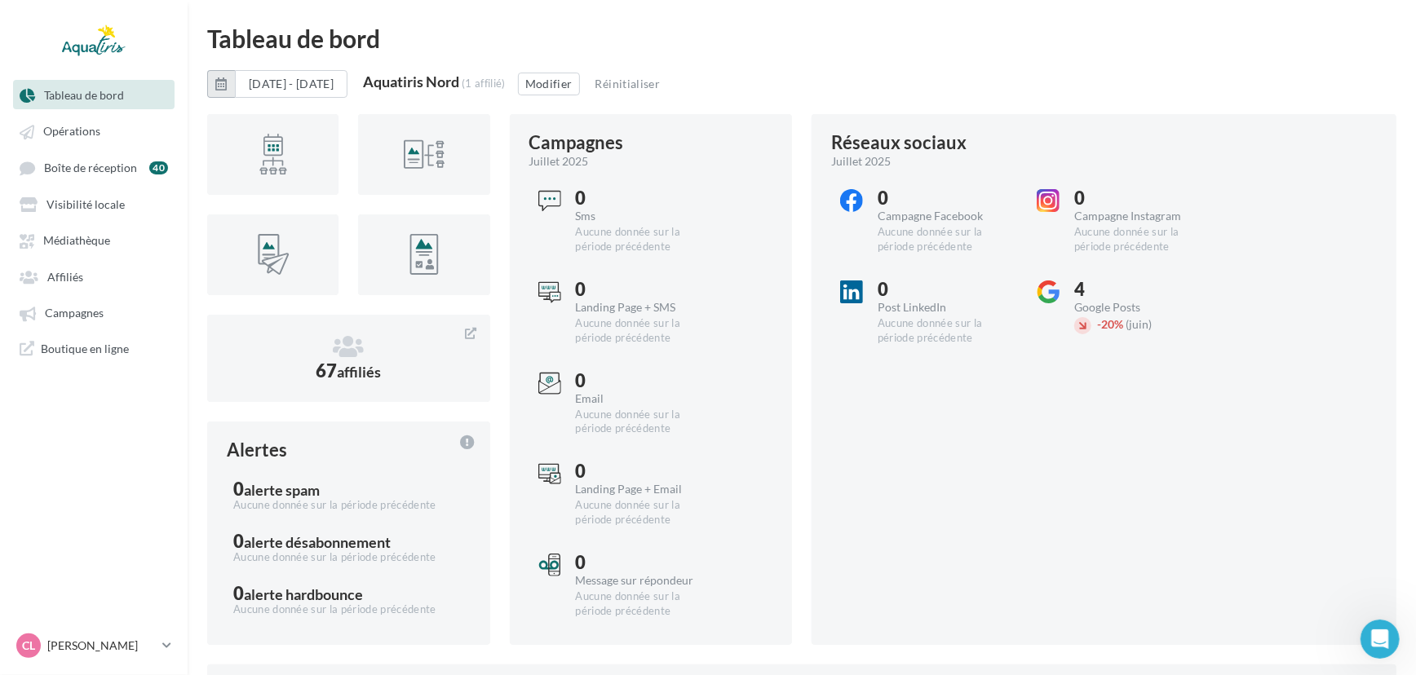
click at [222, 79] on icon "button" at bounding box center [220, 83] width 11 height 13
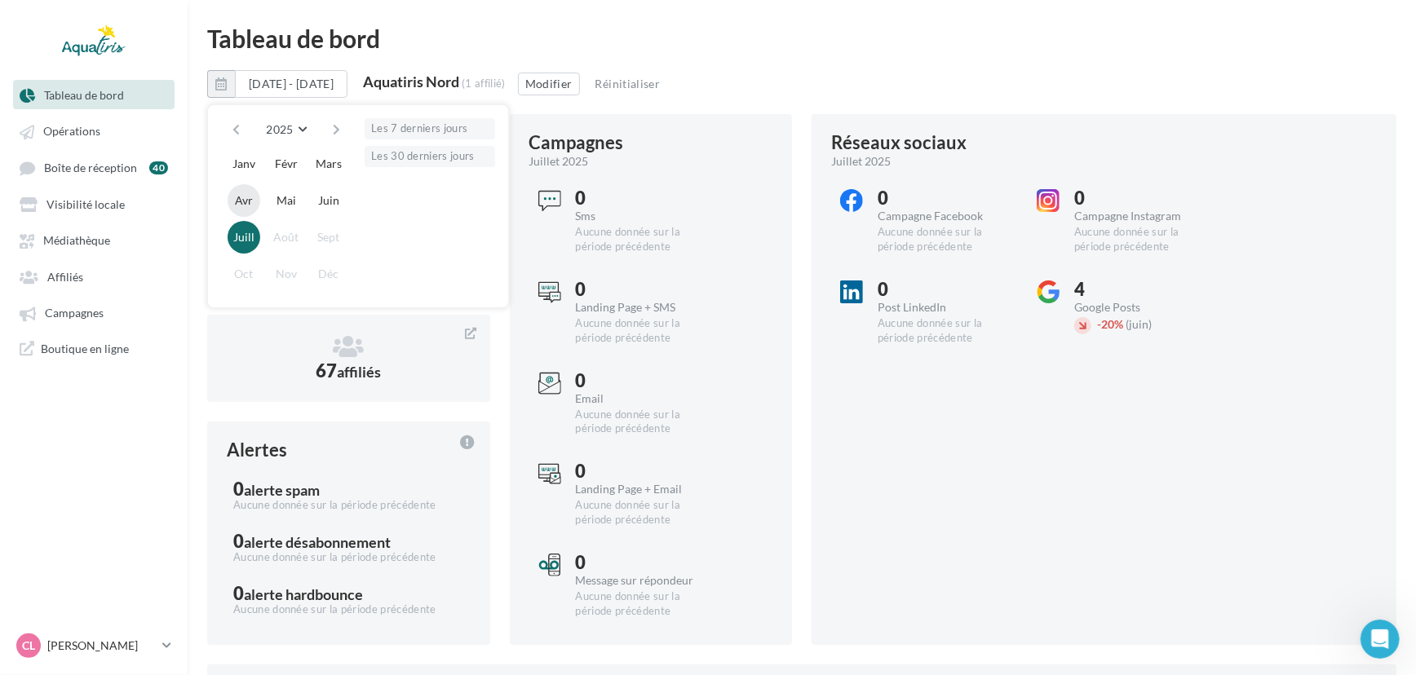
click at [240, 203] on button "Avr" at bounding box center [243, 200] width 33 height 33
click at [236, 240] on button "Juill" at bounding box center [243, 237] width 33 height 33
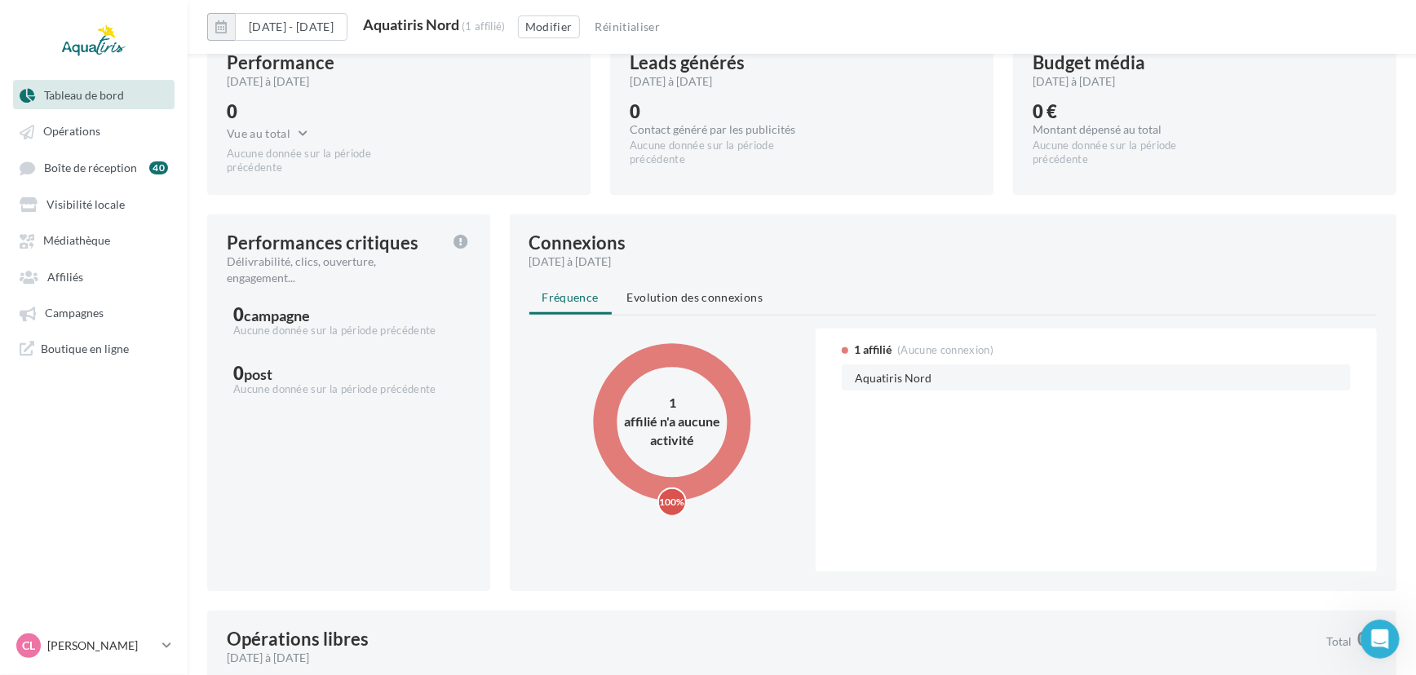
scroll to position [902, 0]
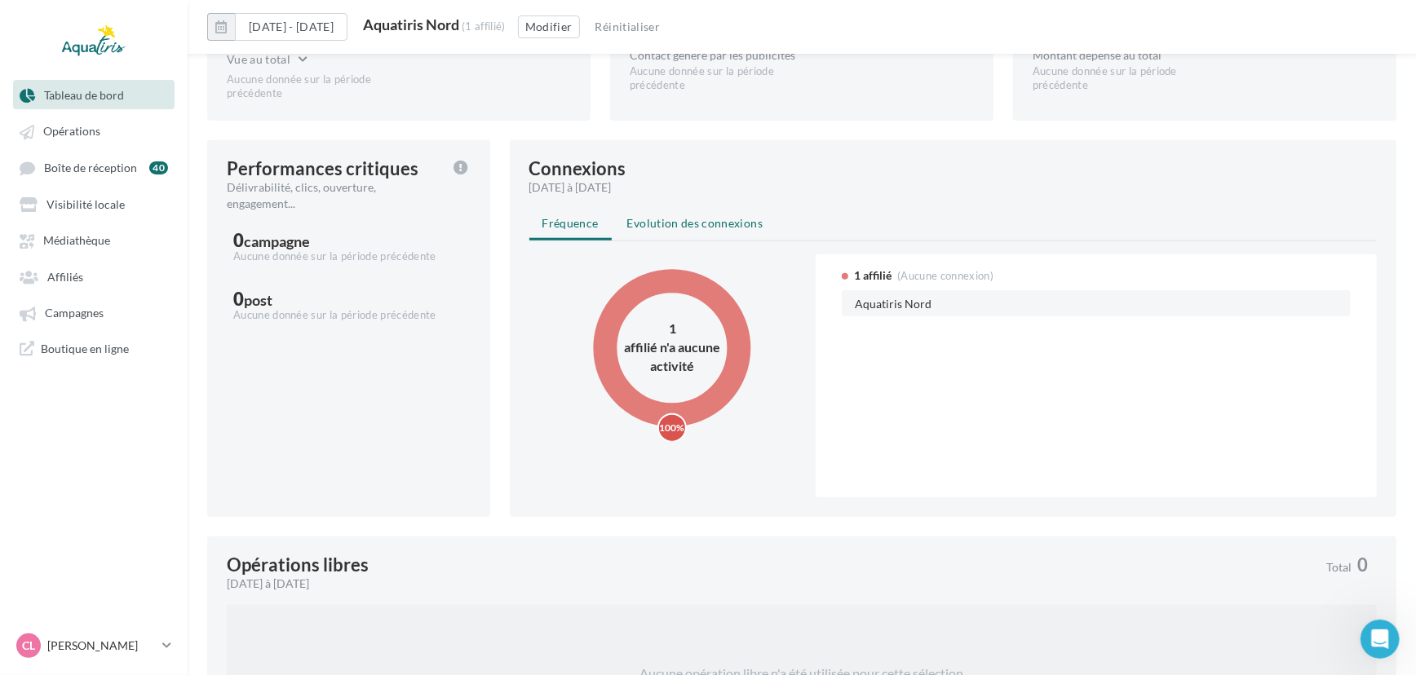
click at [682, 218] on span "Evolution des connexions" at bounding box center [694, 223] width 135 height 14
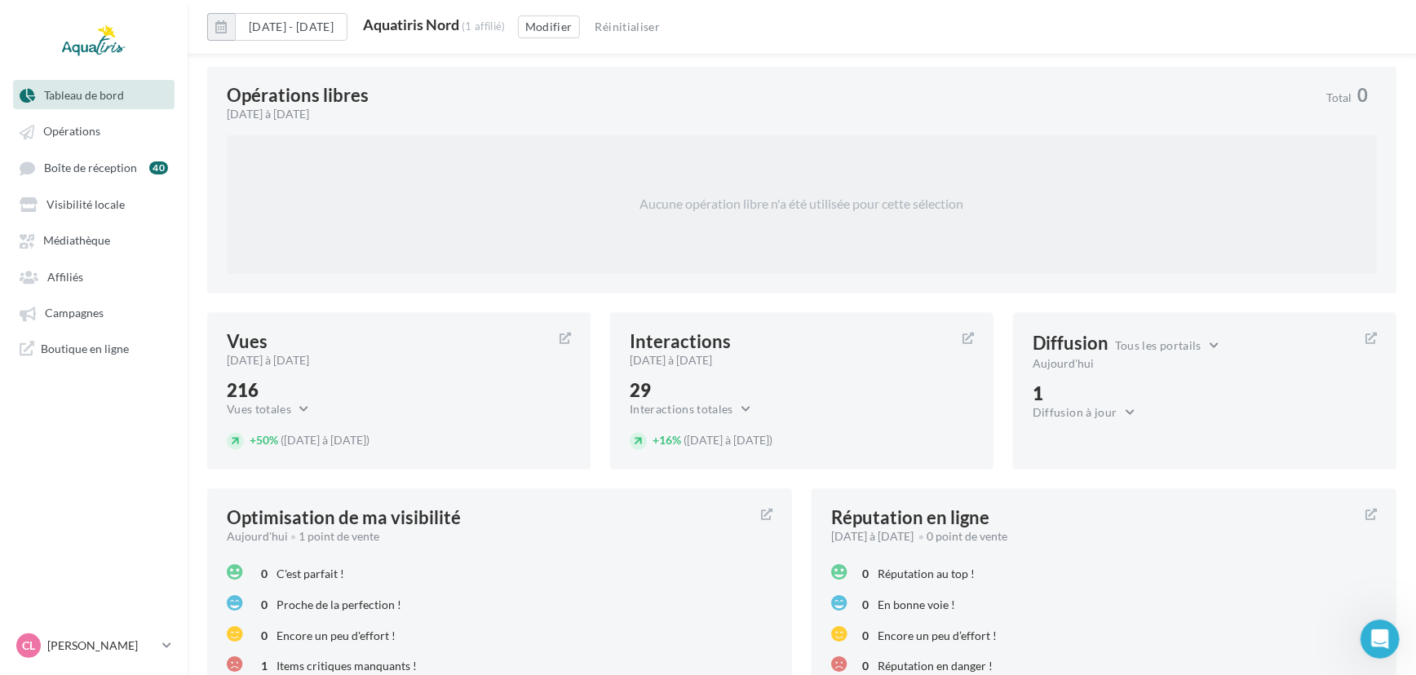
scroll to position [1272, 0]
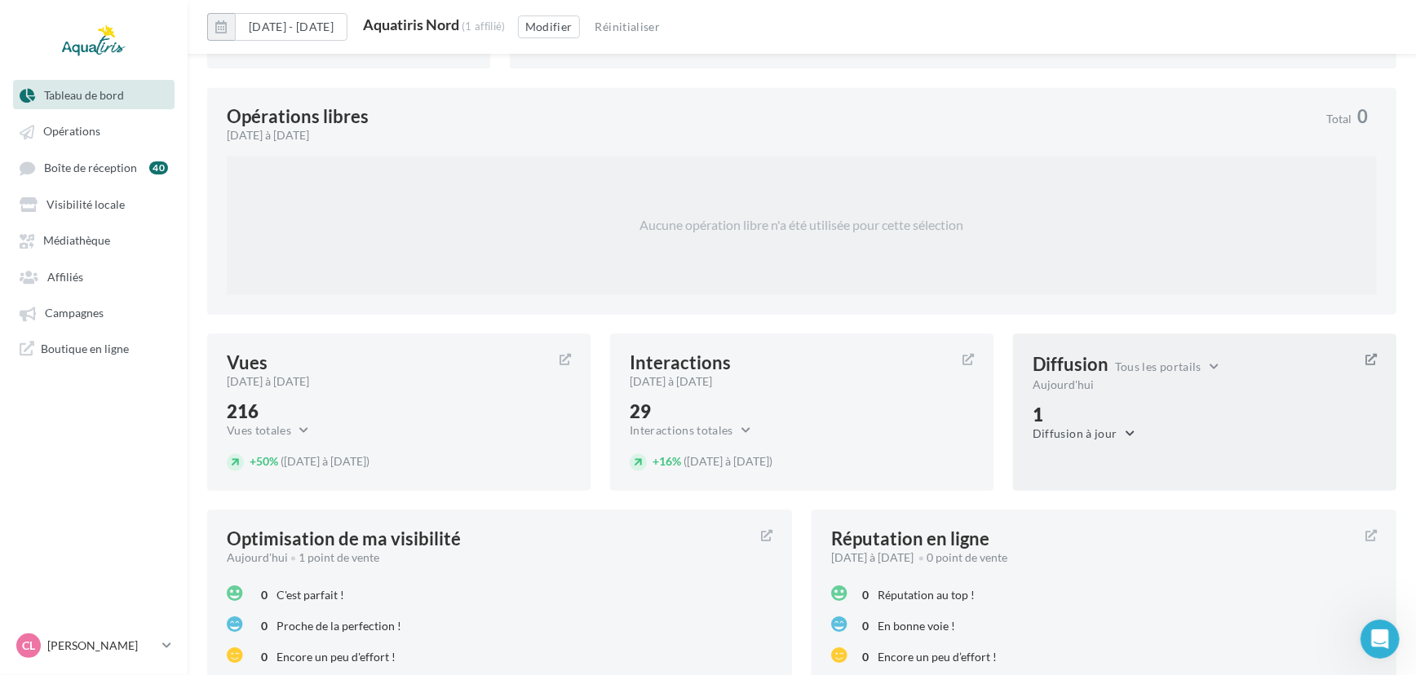
click at [1065, 424] on button "Diffusion à jour" at bounding box center [1087, 434] width 111 height 20
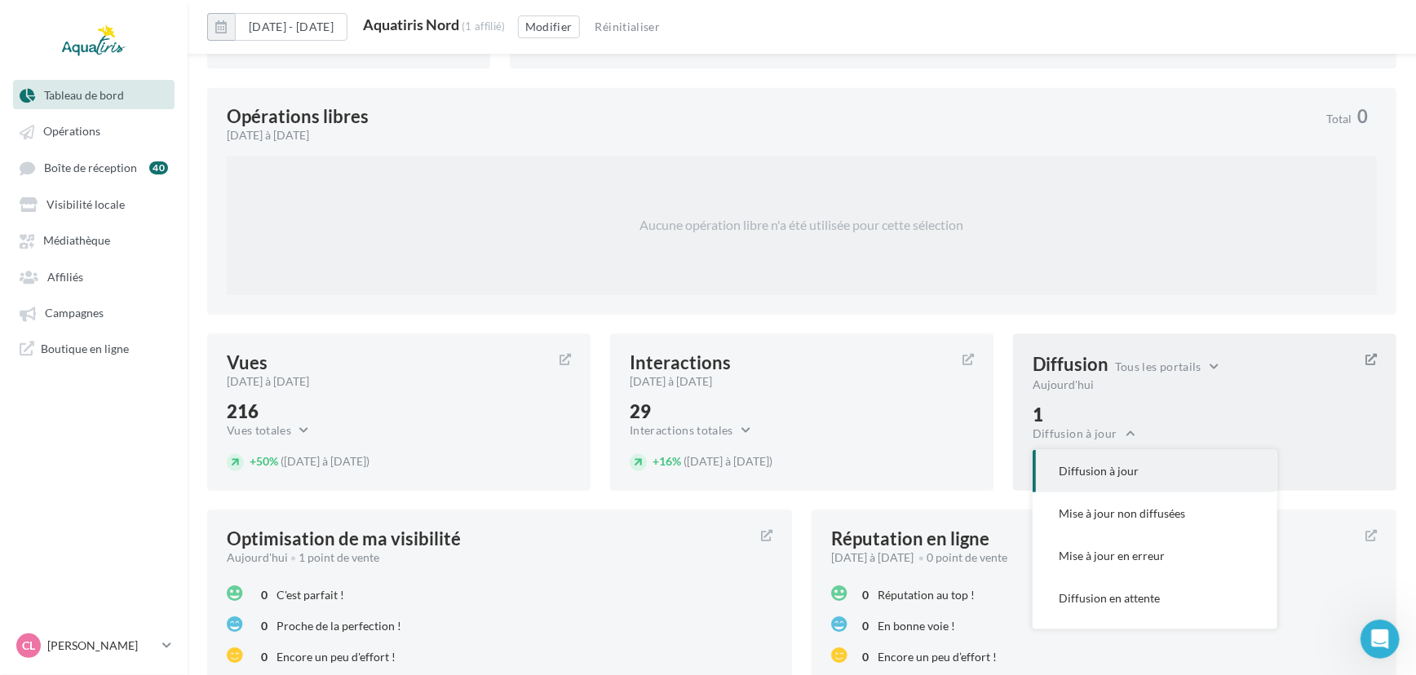
click at [1171, 421] on div "Diffusion Tous les portails Tous les portails [DATE] 1 Diffusion à jour Diffusi…" at bounding box center [1204, 412] width 383 height 157
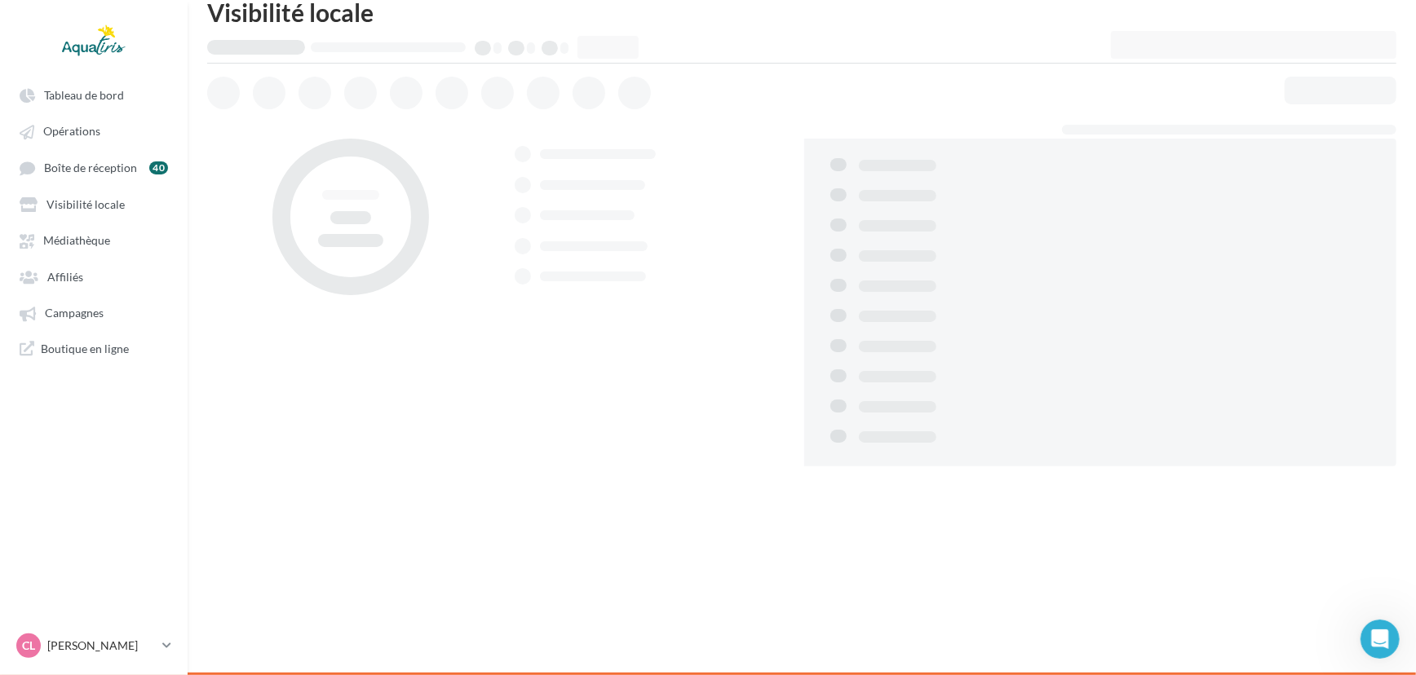
scroll to position [25, 0]
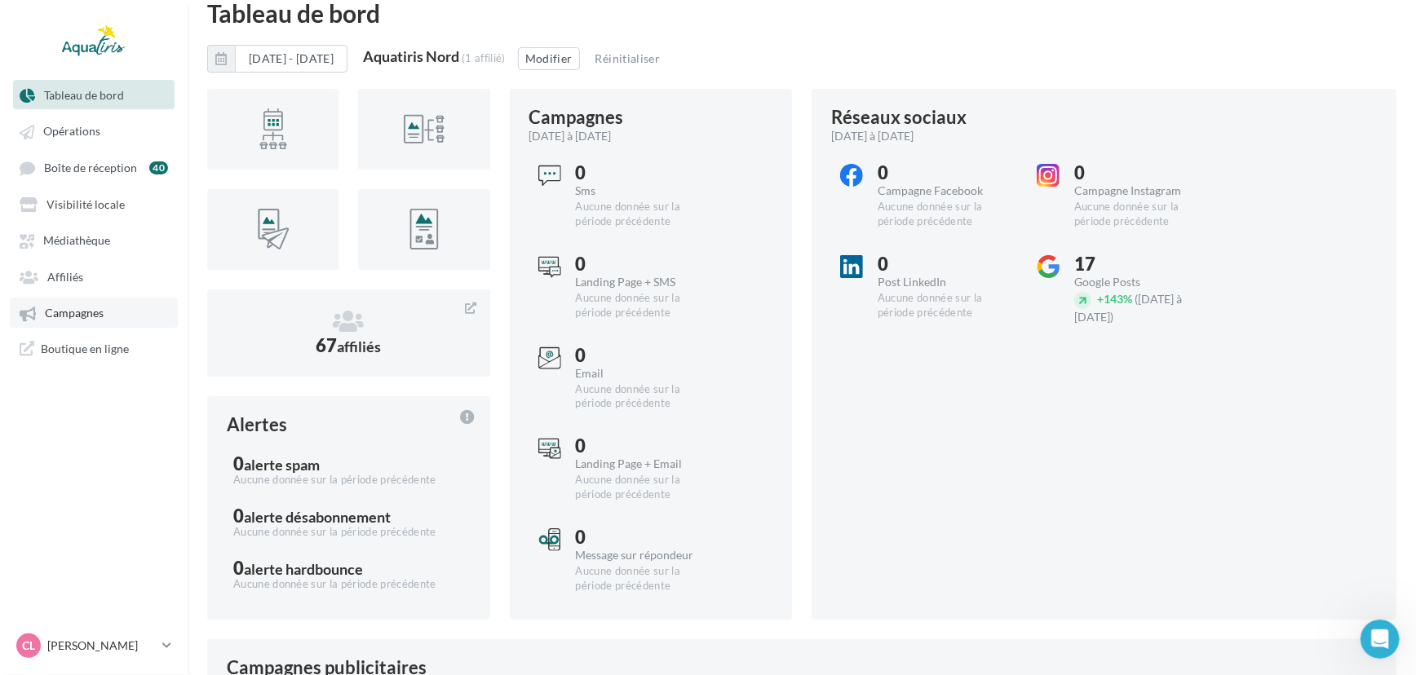
click at [103, 317] on link "Campagnes" at bounding box center [94, 312] width 168 height 29
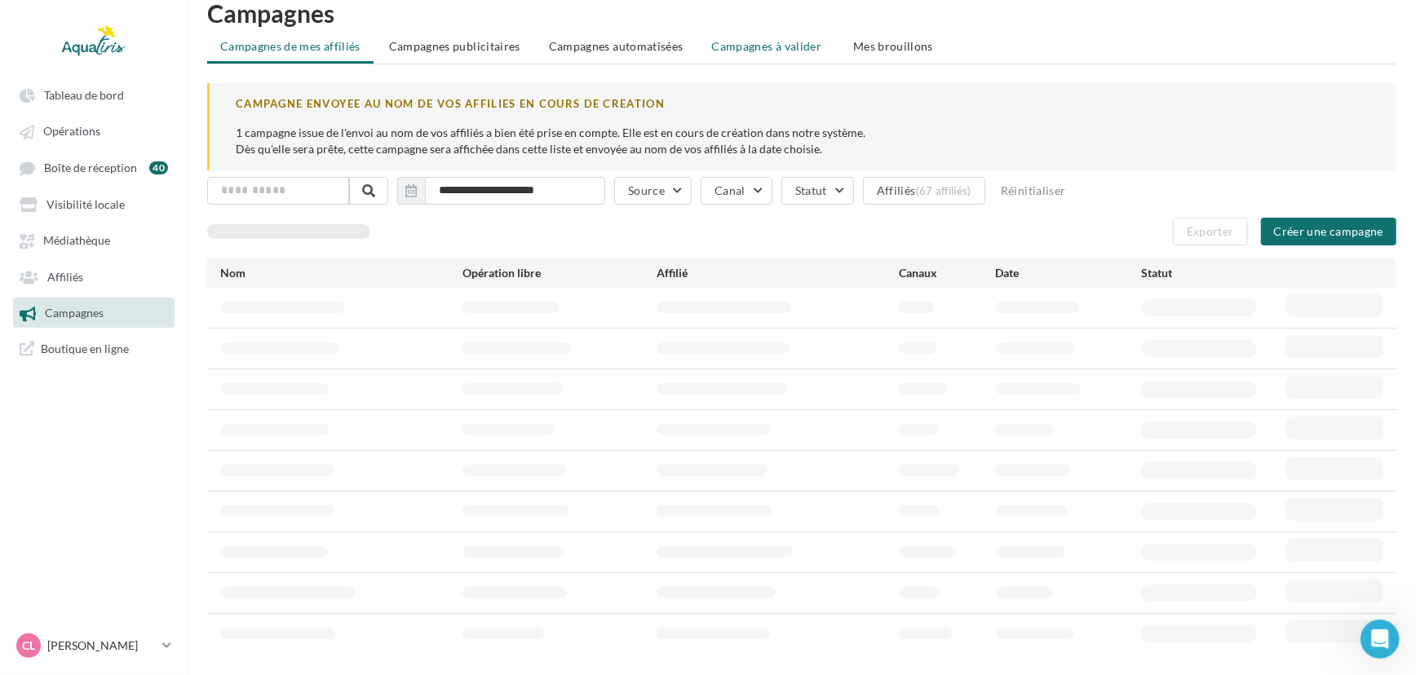
click at [783, 41] on span "Campagnes à valider" at bounding box center [767, 46] width 110 height 16
